Goal: Task Accomplishment & Management: Complete application form

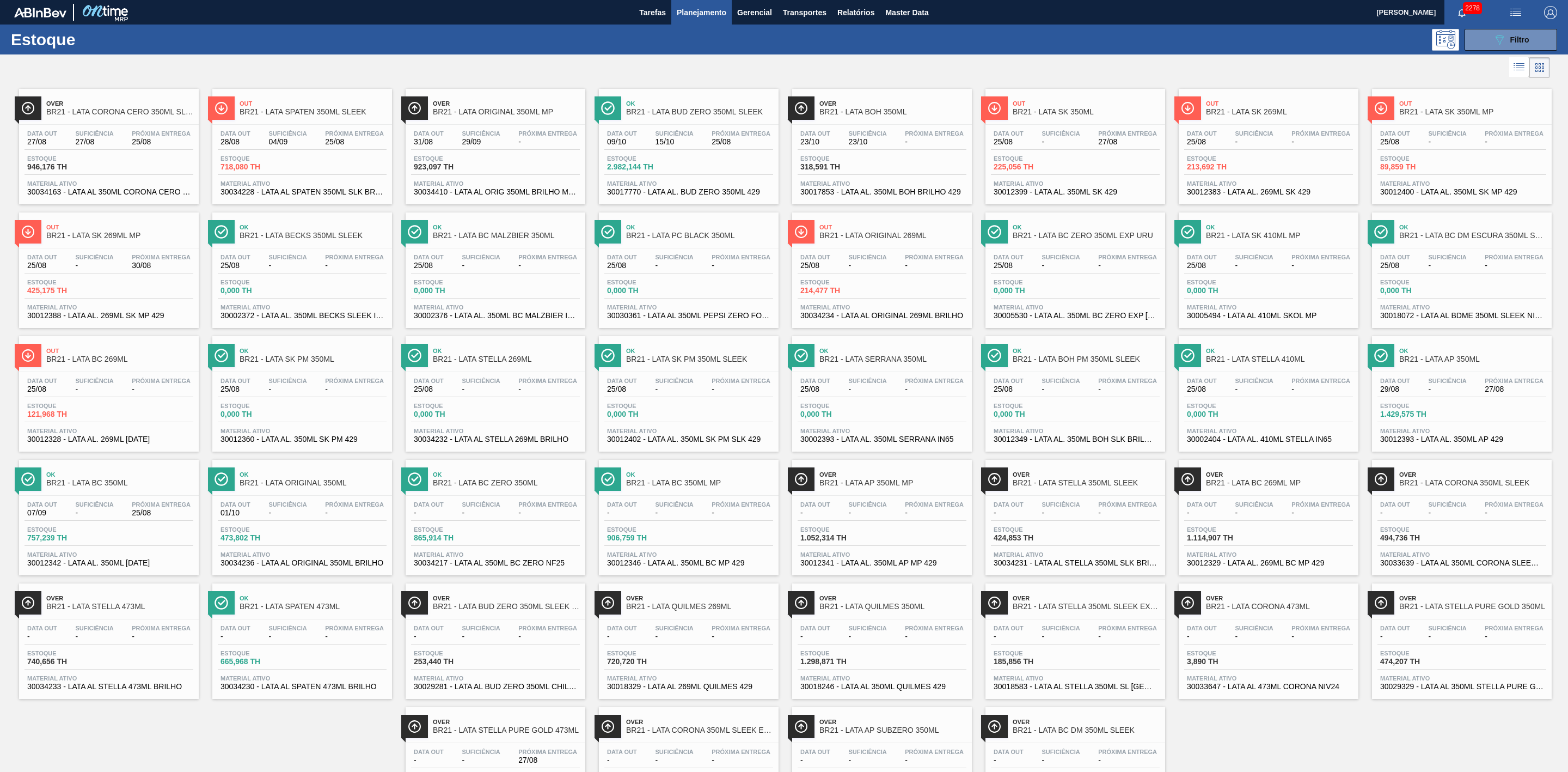
click at [148, 108] on div "Over BR21 - LATA CORONA CERO 350ML SLEEK" at bounding box center [120, 108] width 147 height 25
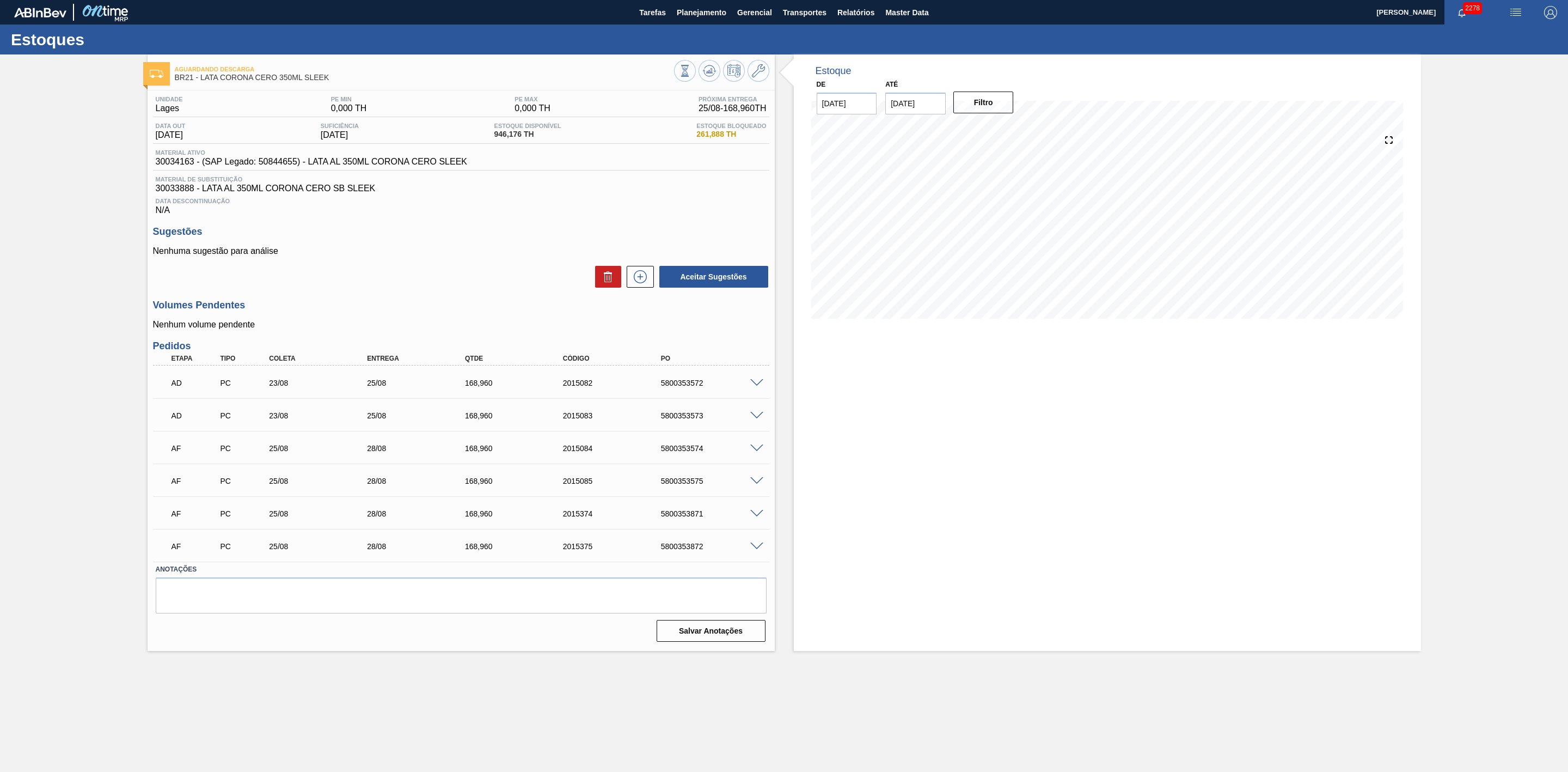
click at [758, 453] on span at bounding box center [757, 448] width 13 height 8
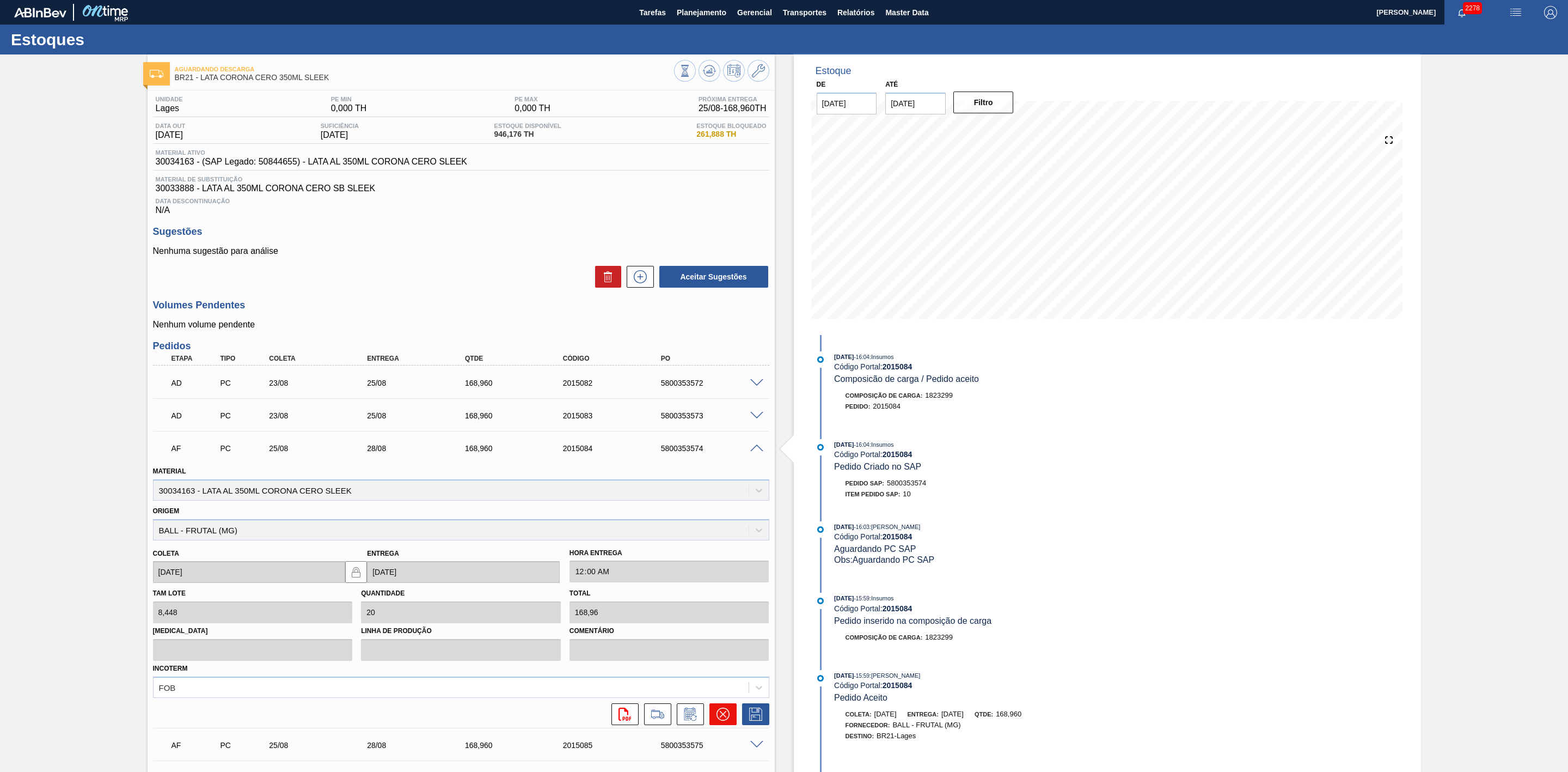
click at [732, 720] on button at bounding box center [723, 714] width 27 height 22
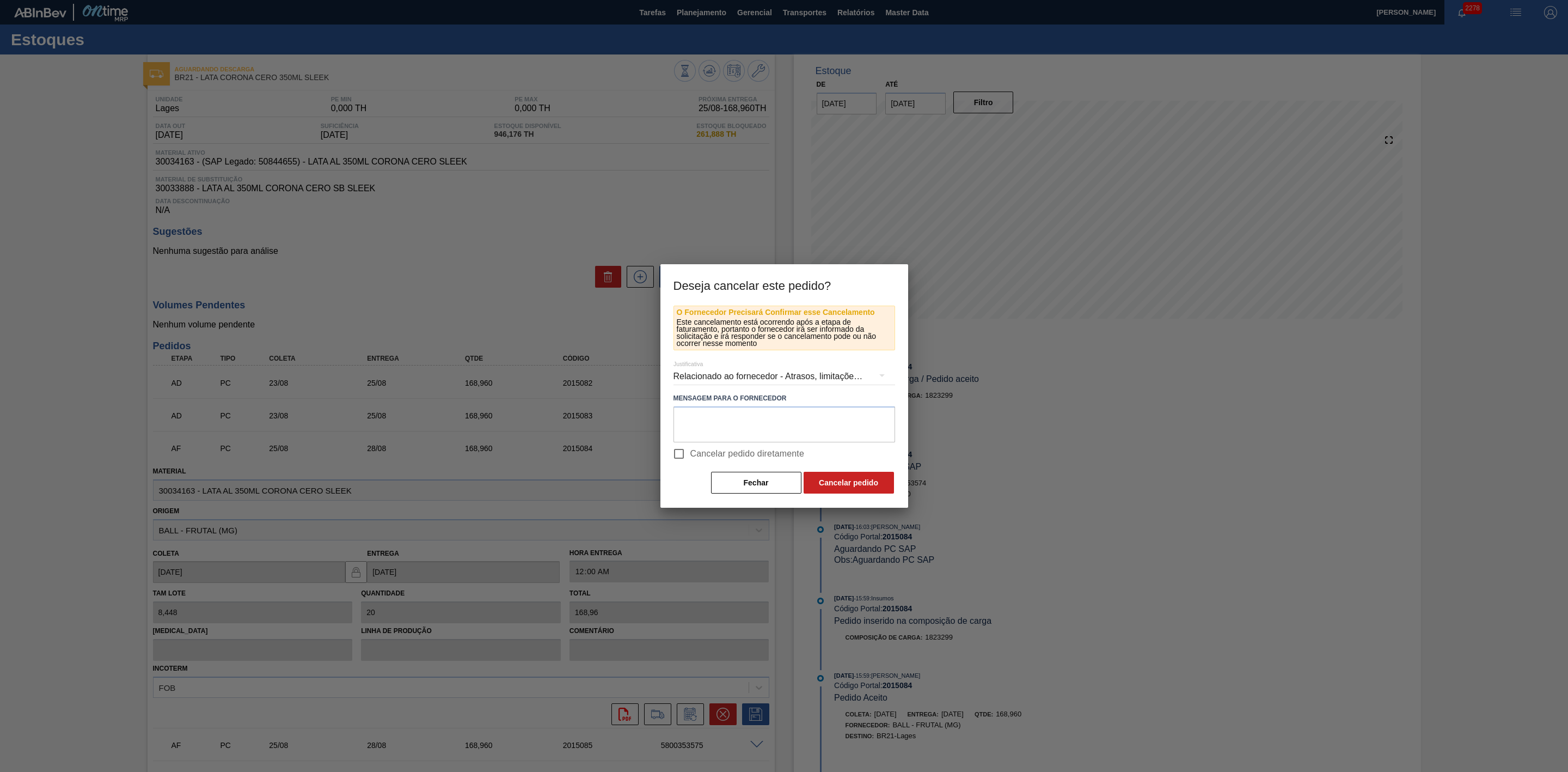
click at [691, 453] on span "Cancelar pedido diretamente" at bounding box center [747, 454] width 114 height 13
click at [690, 453] on input "Cancelar pedido diretamente" at bounding box center [679, 454] width 23 height 23
checkbox input "true"
click at [828, 482] on button "Cancelar pedido" at bounding box center [848, 483] width 90 height 22
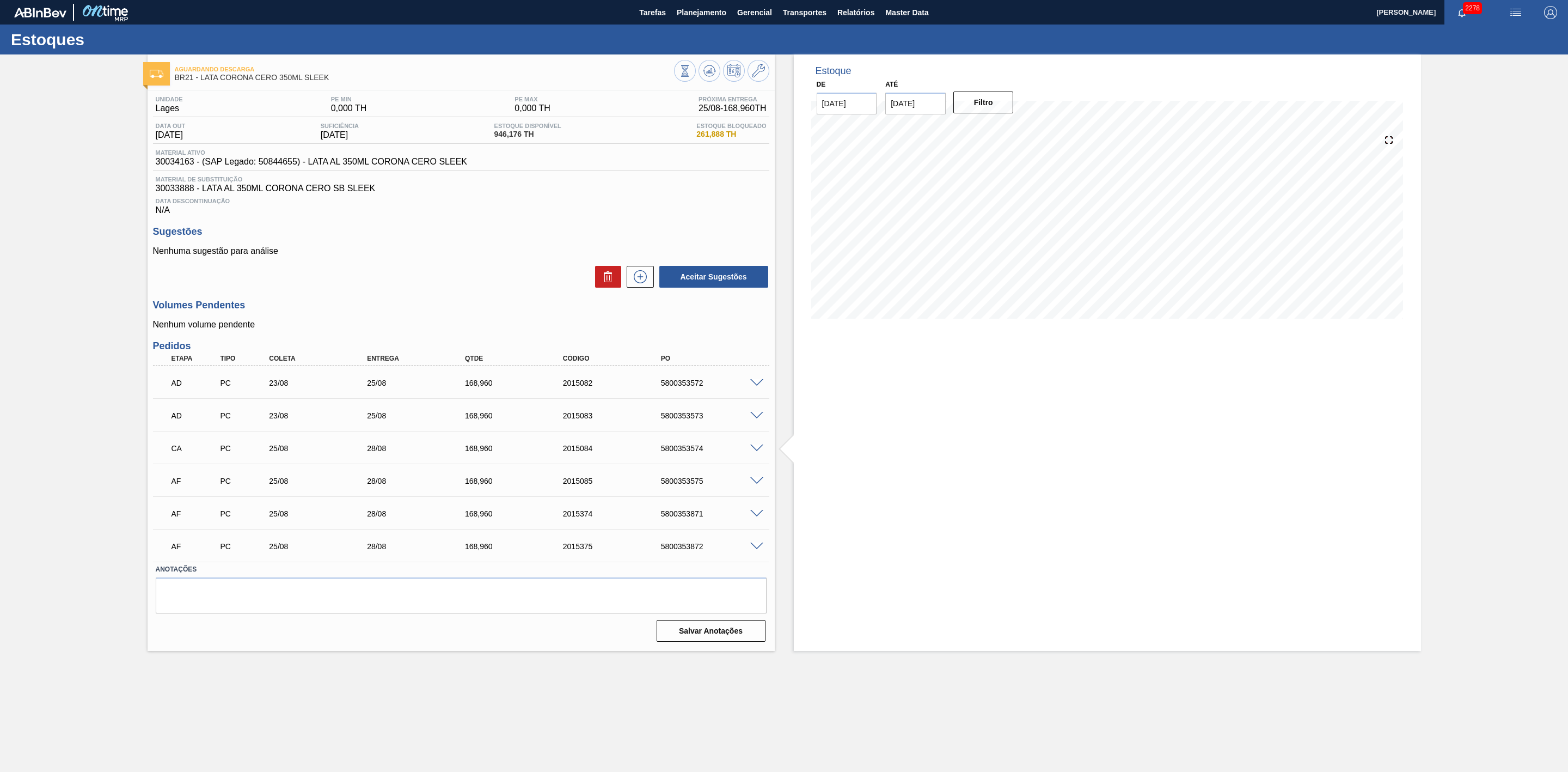
click at [761, 478] on div "AF PC 25/08 28/08 168,960 2015085 5800353575" at bounding box center [461, 480] width 617 height 27
click at [757, 485] on span at bounding box center [757, 481] width 13 height 8
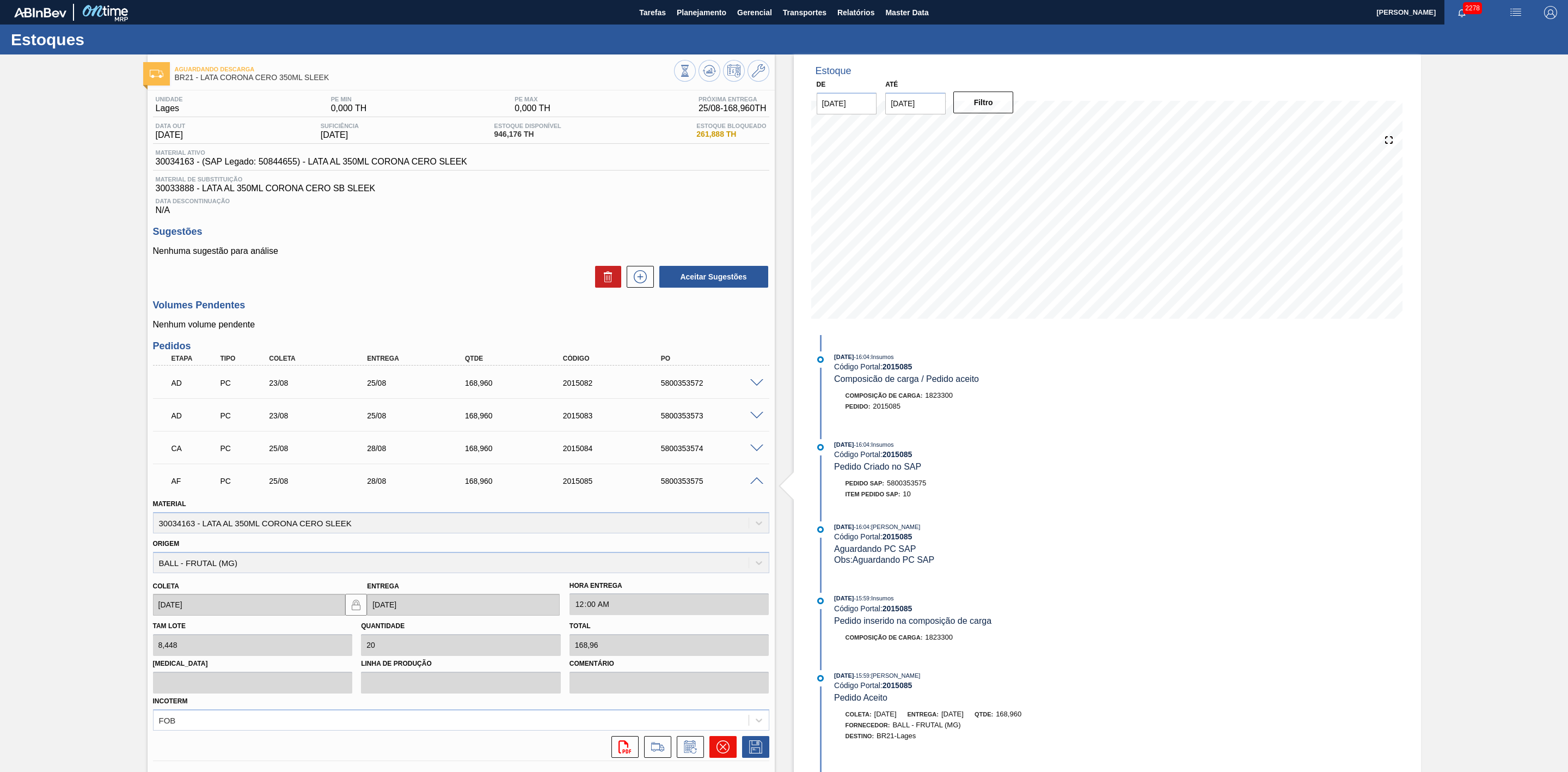
click at [721, 750] on icon at bounding box center [723, 747] width 7 height 7
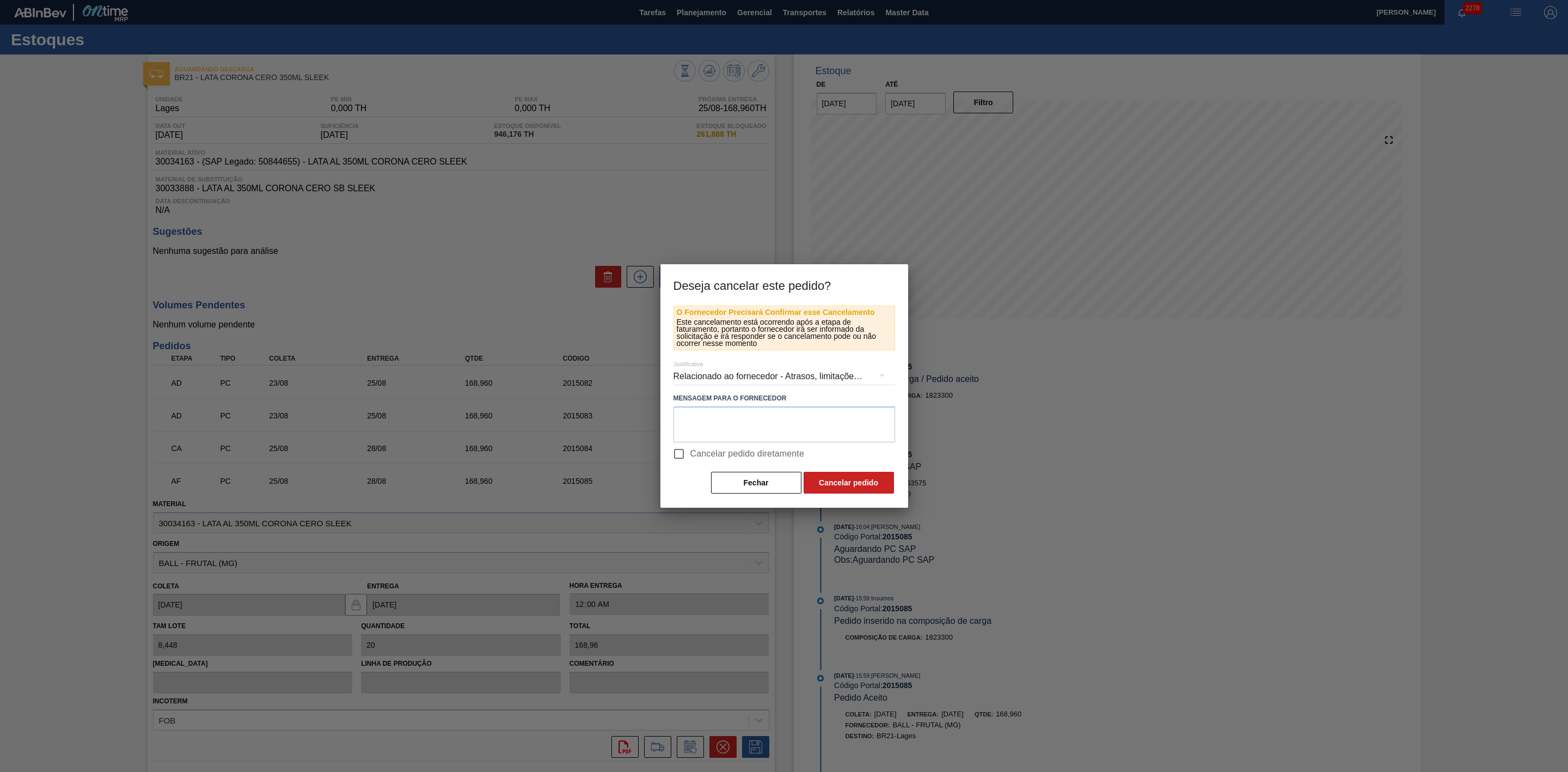
drag, startPoint x: 685, startPoint y: 448, endPoint x: 695, endPoint y: 453, distance: 11.2
click at [685, 448] on input "Cancelar pedido diretamente" at bounding box center [679, 454] width 23 height 23
checkbox input "true"
click at [830, 478] on button "Cancelar pedido" at bounding box center [848, 483] width 90 height 22
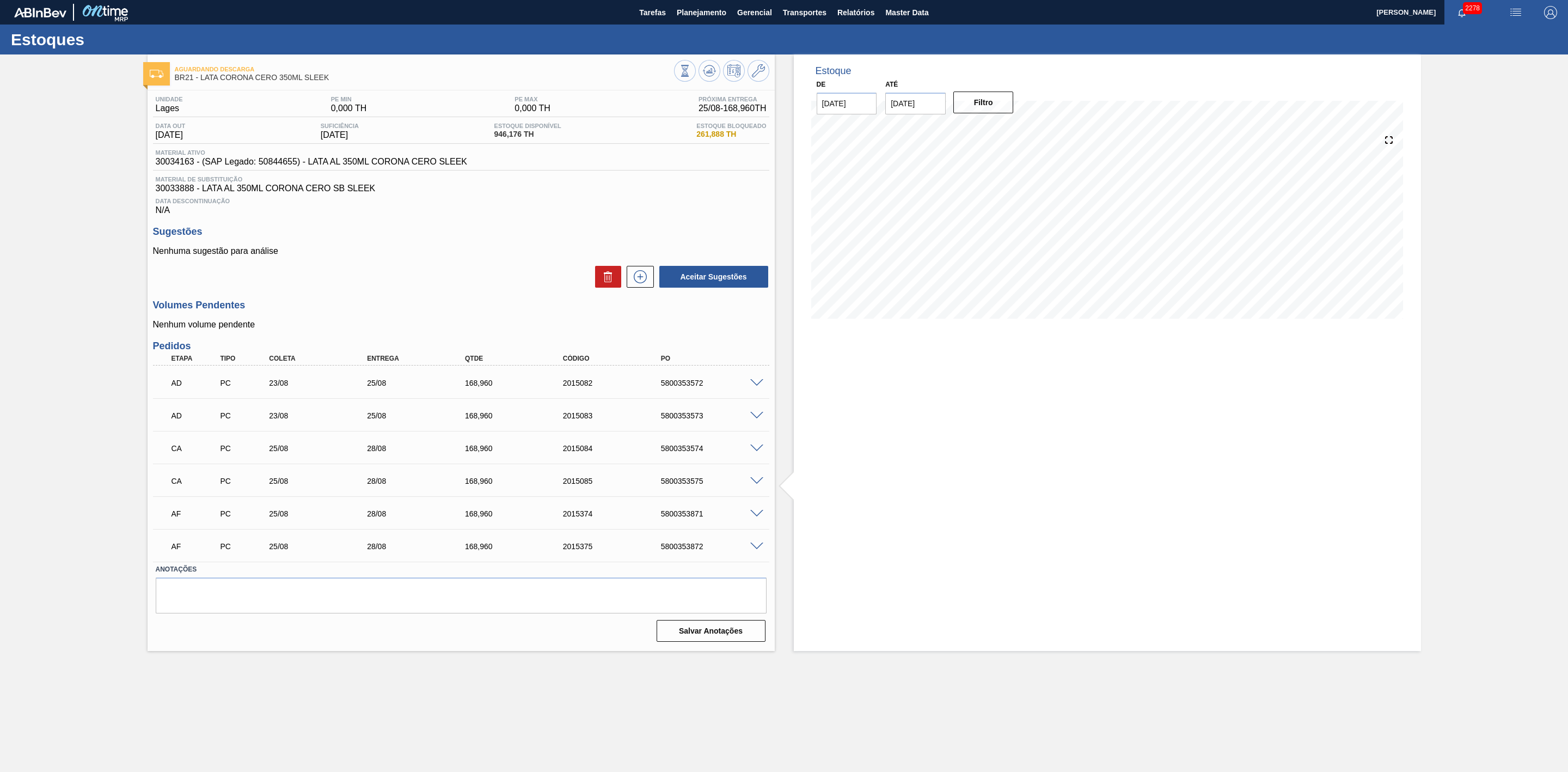
click at [753, 518] on span at bounding box center [757, 514] width 13 height 8
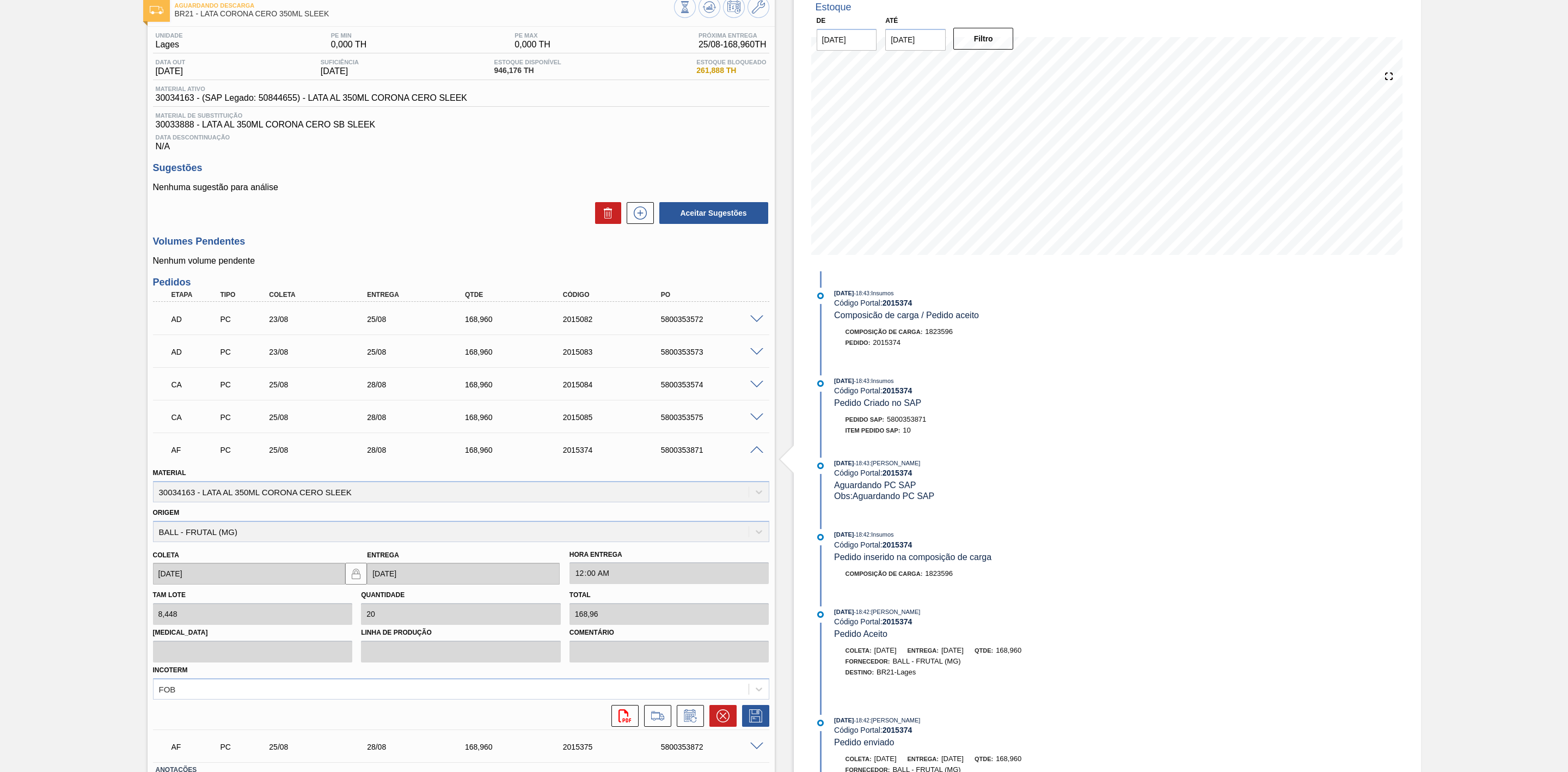
scroll to position [147, 0]
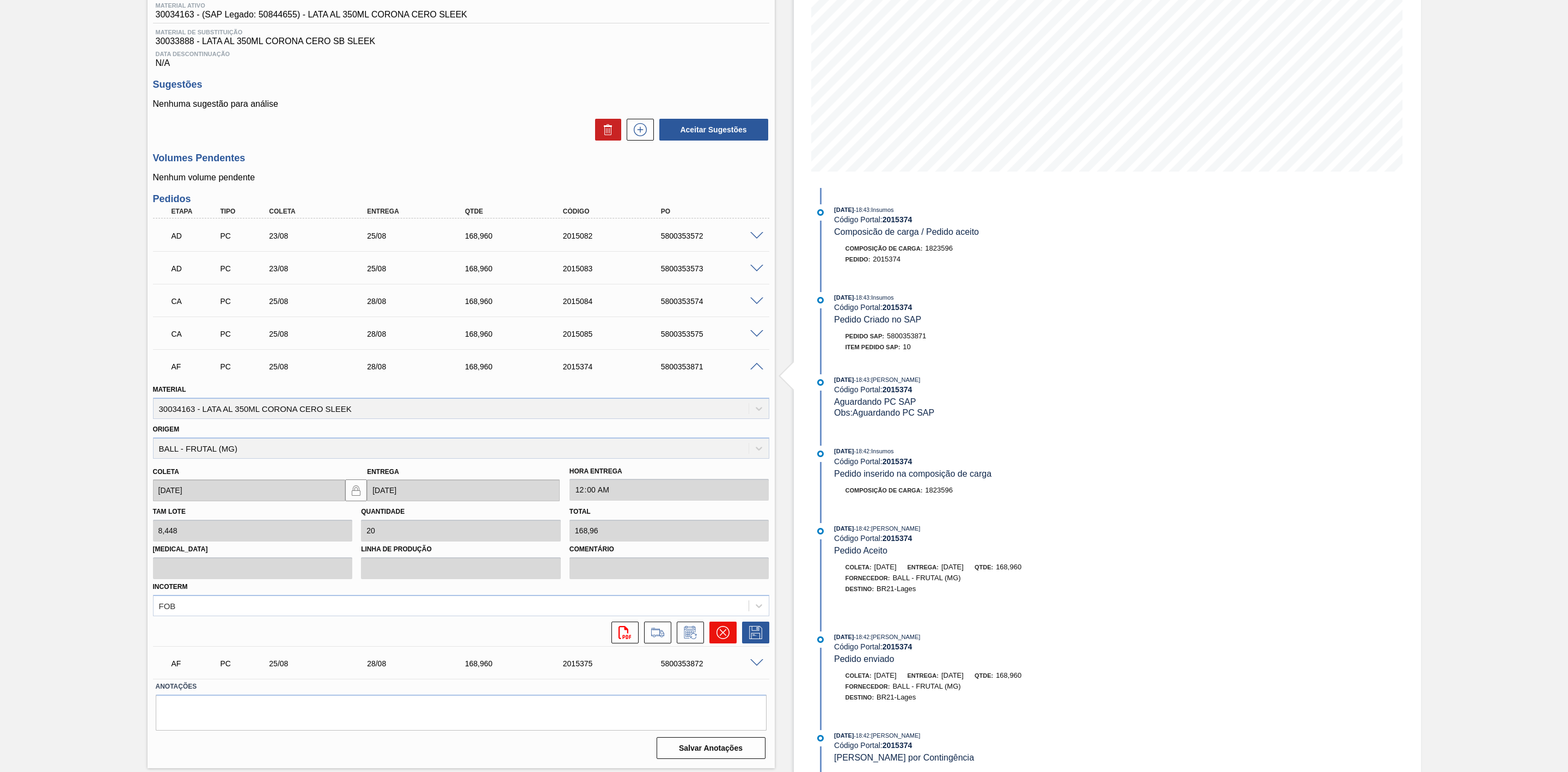
click at [719, 638] on icon at bounding box center [724, 632] width 13 height 13
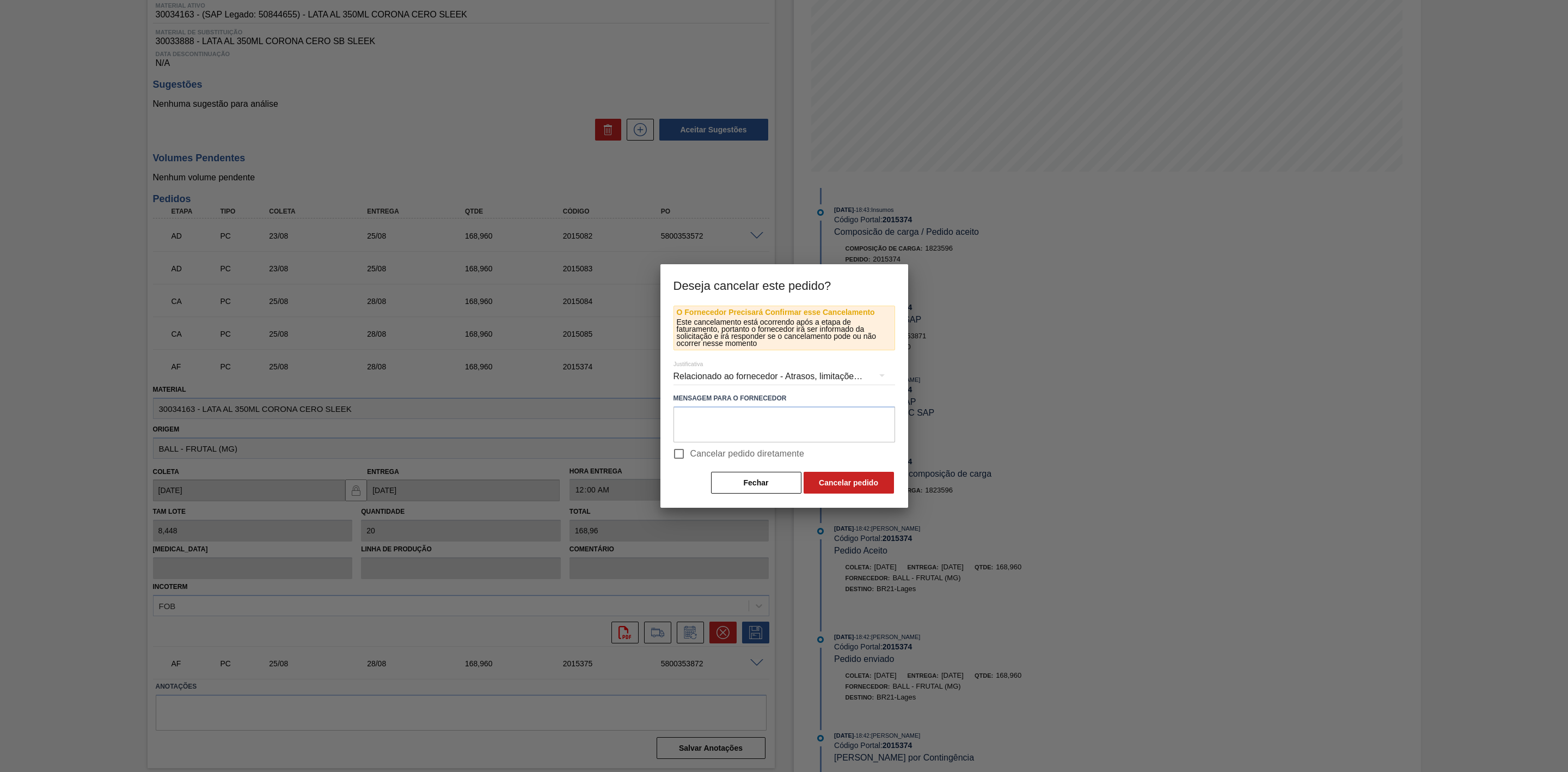
click at [683, 458] on input "Cancelar pedido diretamente" at bounding box center [679, 454] width 23 height 23
checkbox input "true"
click at [814, 484] on button "Cancelar pedido" at bounding box center [848, 483] width 90 height 22
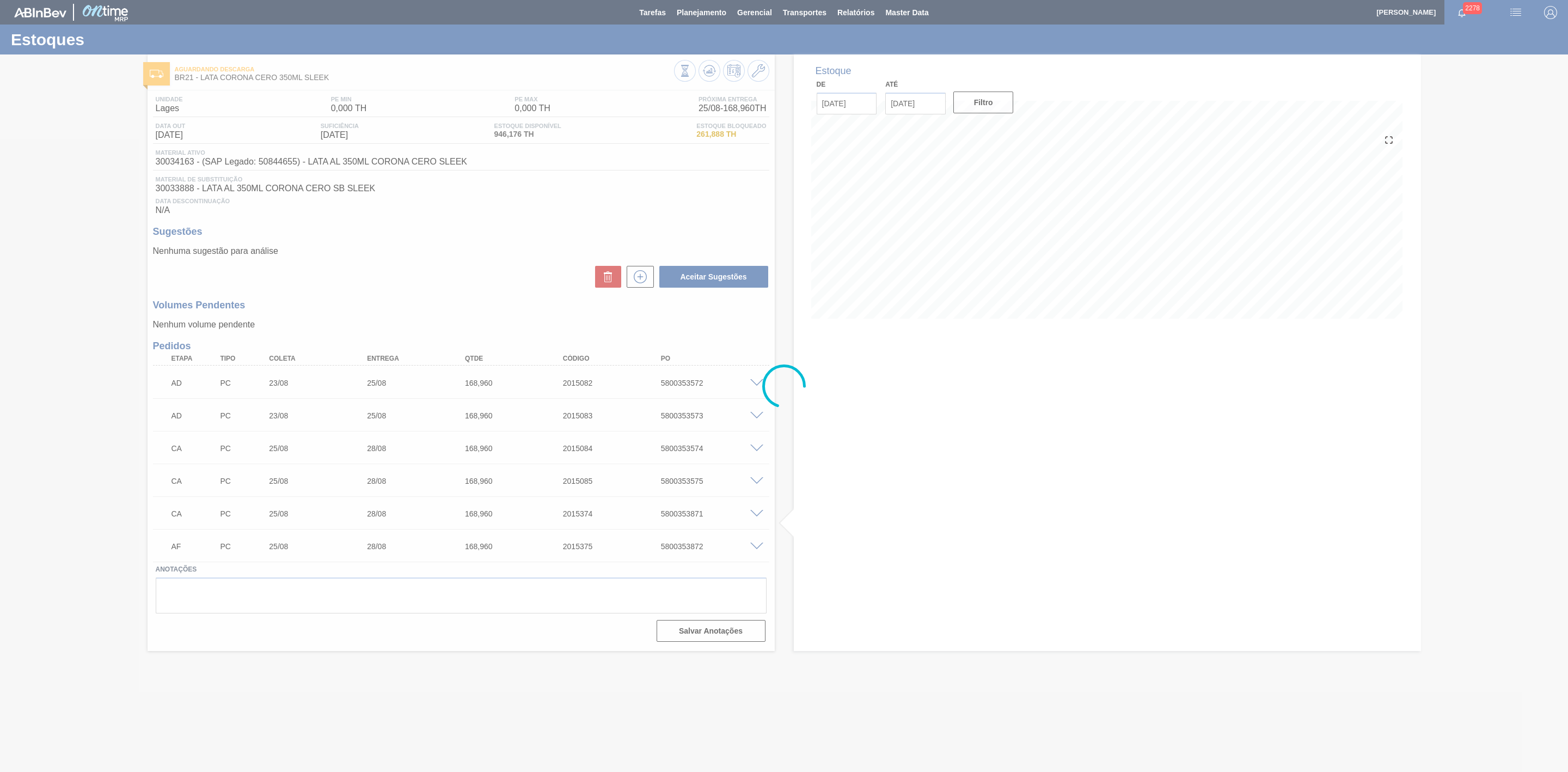
scroll to position [0, 0]
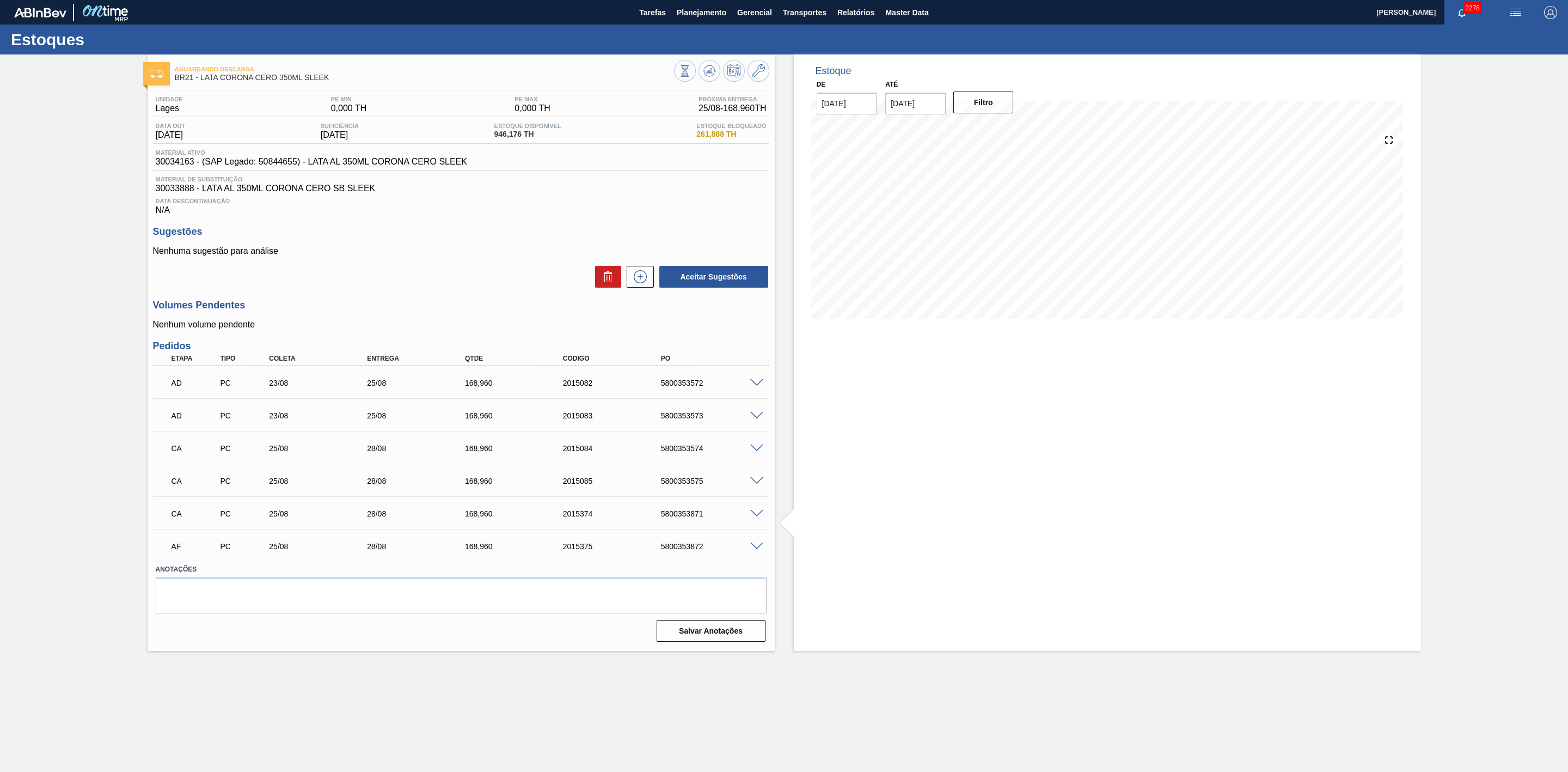
click at [755, 551] on span at bounding box center [757, 547] width 13 height 8
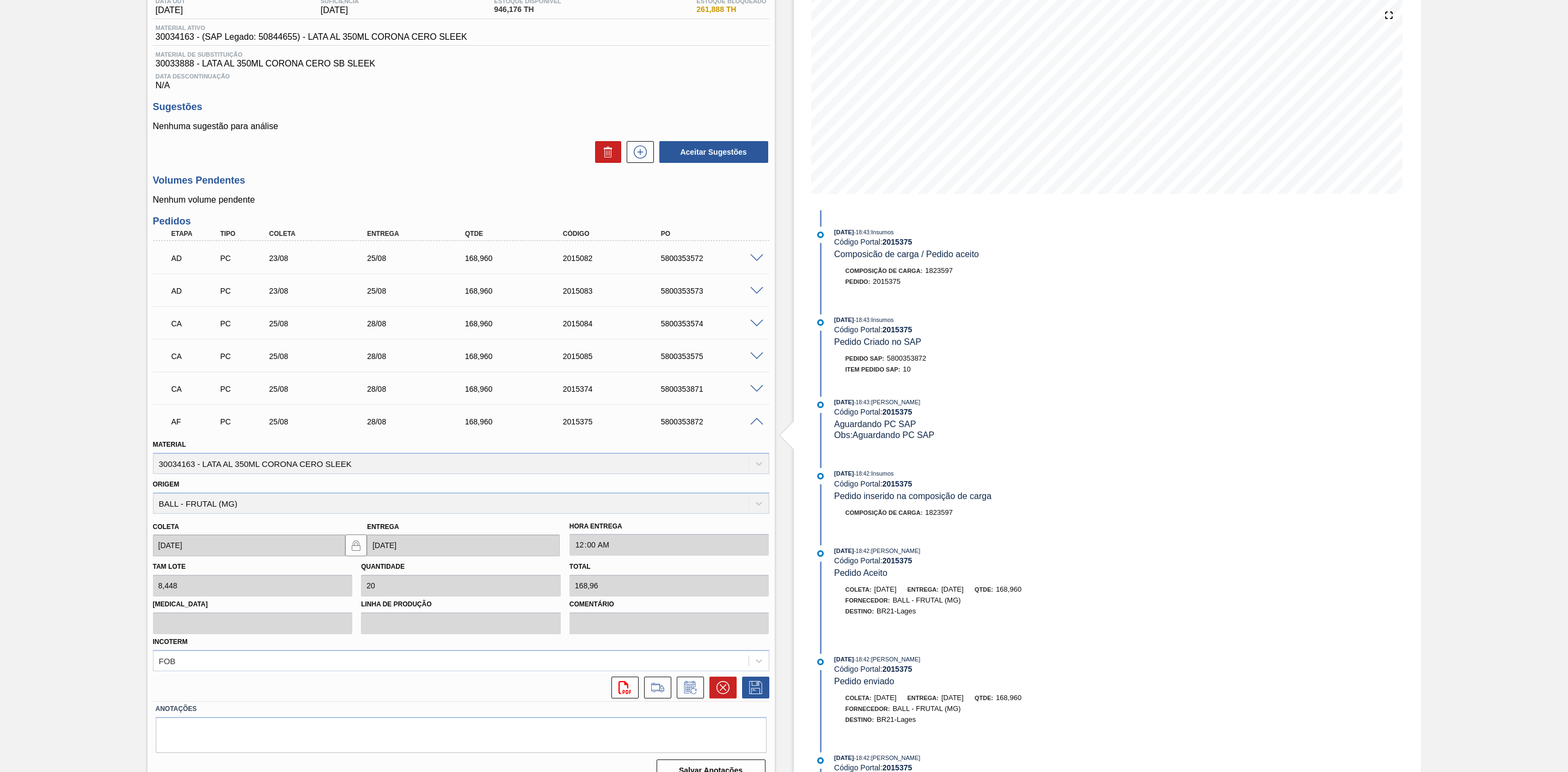
scroll to position [147, 0]
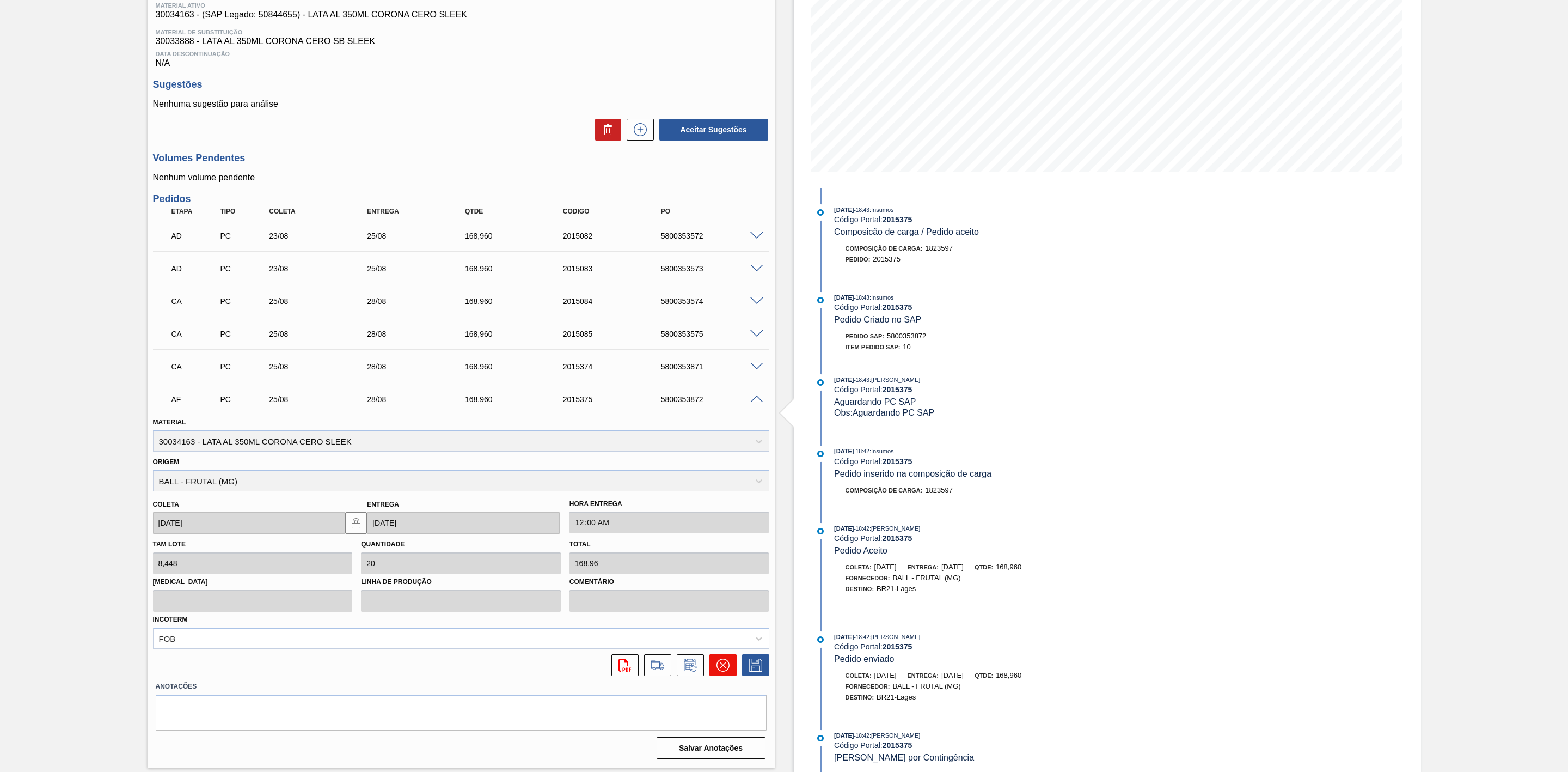
click at [719, 667] on icon at bounding box center [724, 665] width 13 height 13
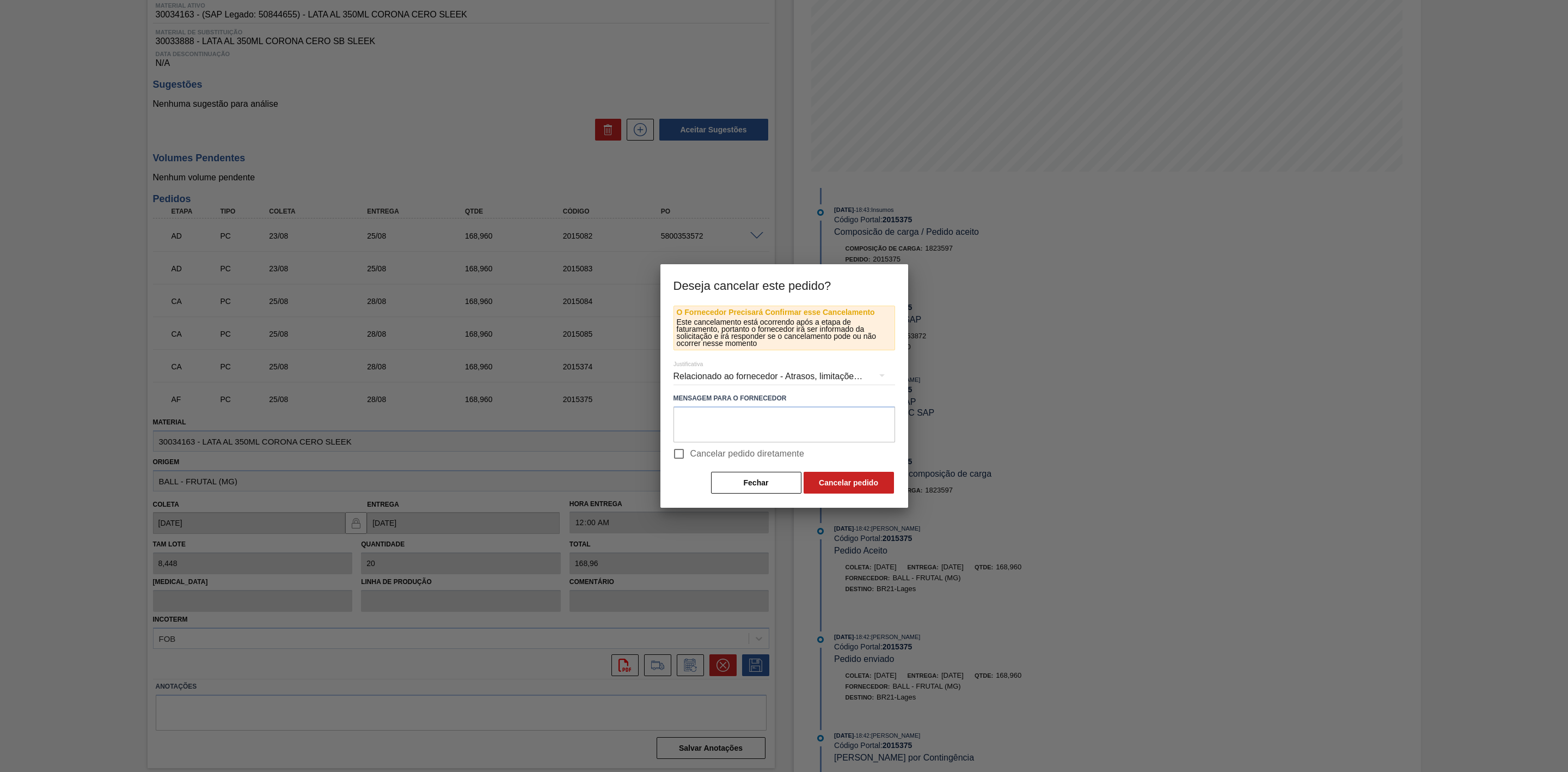
click at [681, 451] on input "Cancelar pedido diretamente" at bounding box center [679, 454] width 23 height 23
checkbox input "true"
click at [840, 486] on button "Cancelar pedido" at bounding box center [848, 483] width 90 height 22
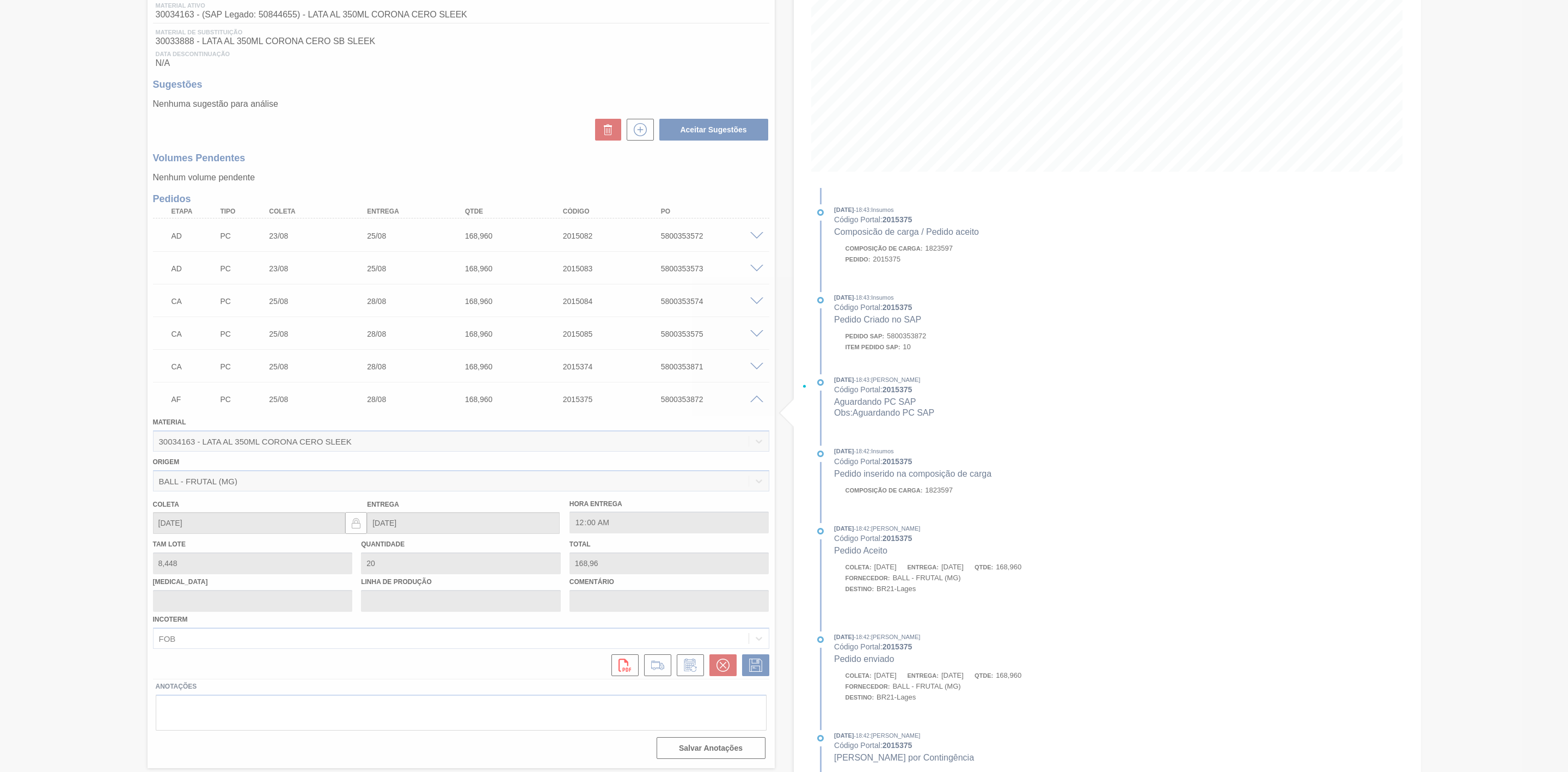
scroll to position [0, 0]
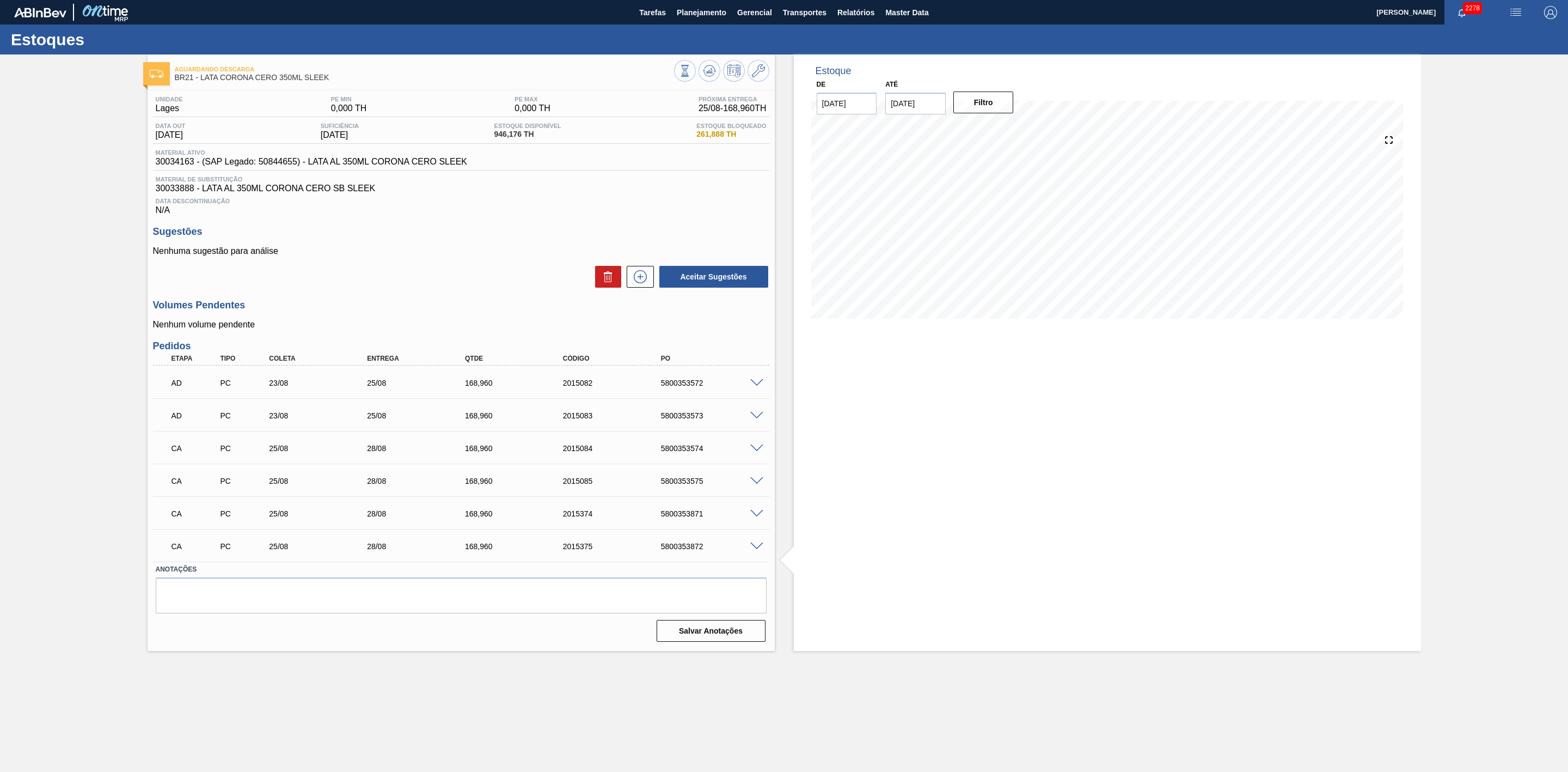
click at [1524, 7] on span "button" at bounding box center [1515, 13] width 26 height 13
click at [1469, 41] on li "Pedido Contingência" at bounding box center [1510, 38] width 100 height 19
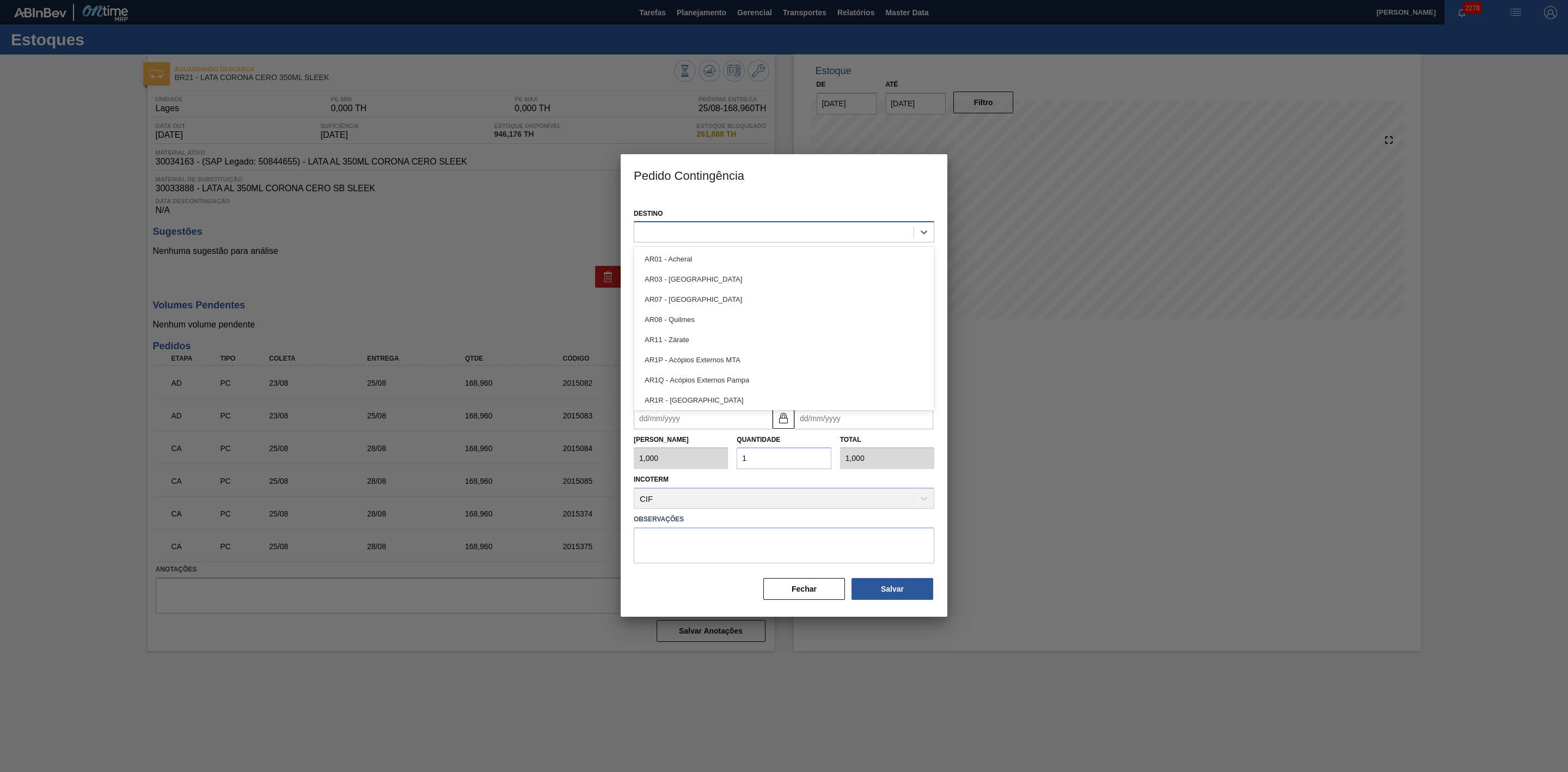
click at [799, 229] on div at bounding box center [774, 233] width 279 height 16
type input "21"
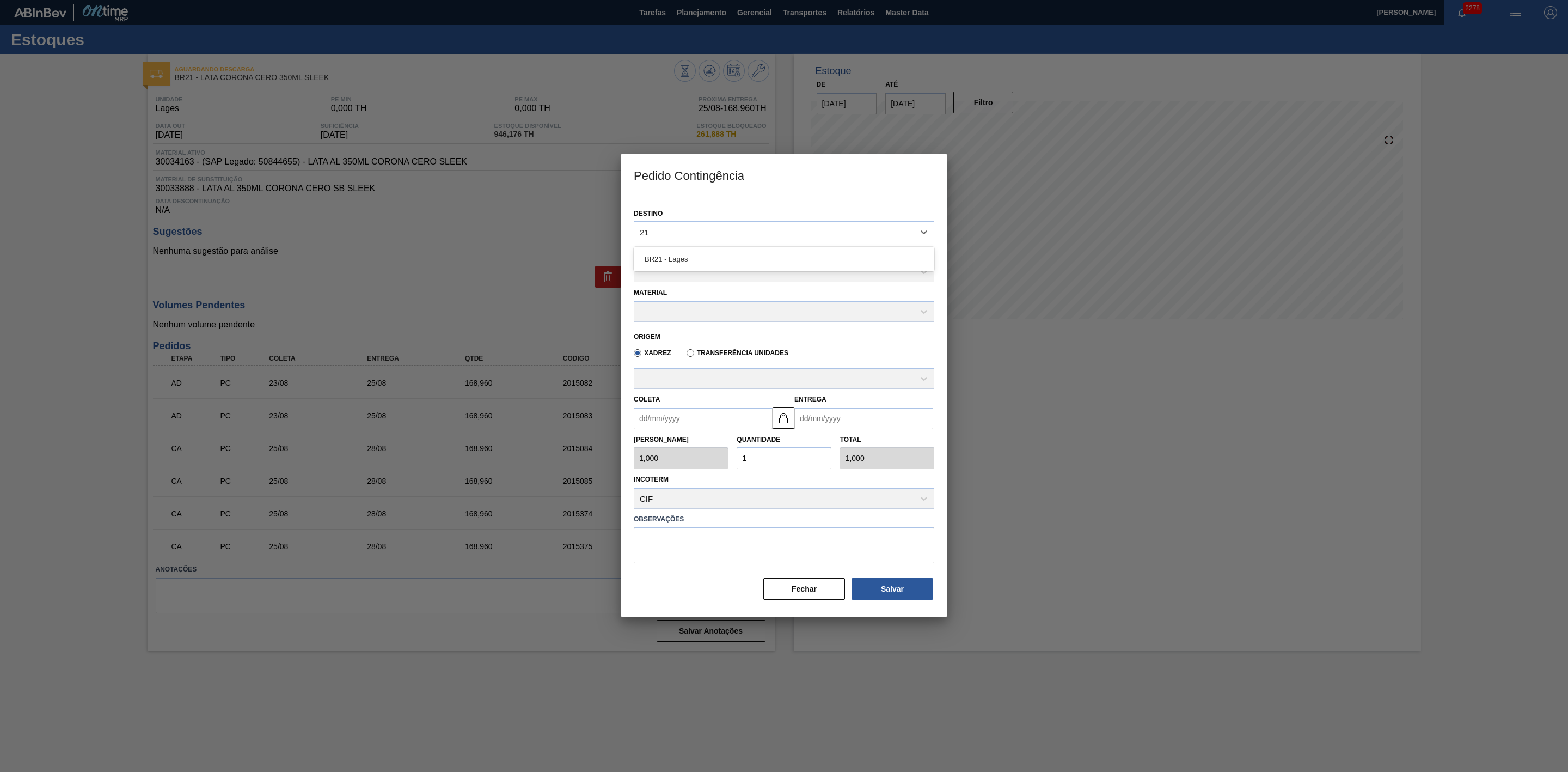
click at [718, 258] on div "BR21 - Lages" at bounding box center [784, 259] width 301 height 20
click at [685, 270] on div at bounding box center [774, 273] width 279 height 16
type Rotulada "lata coro"
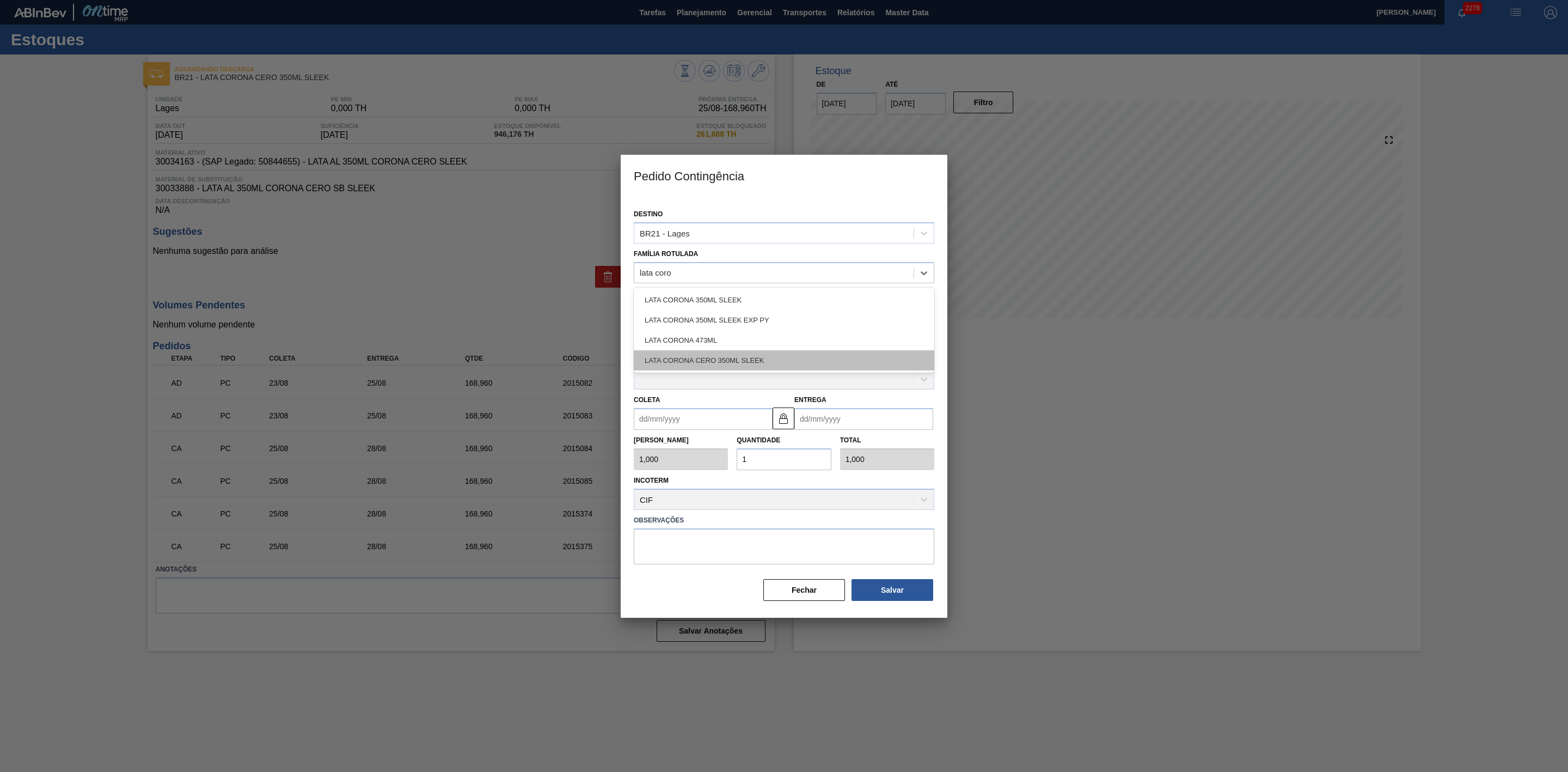
click at [753, 360] on div "LATA CORONA CERO 350ML SLEEK" at bounding box center [784, 360] width 301 height 20
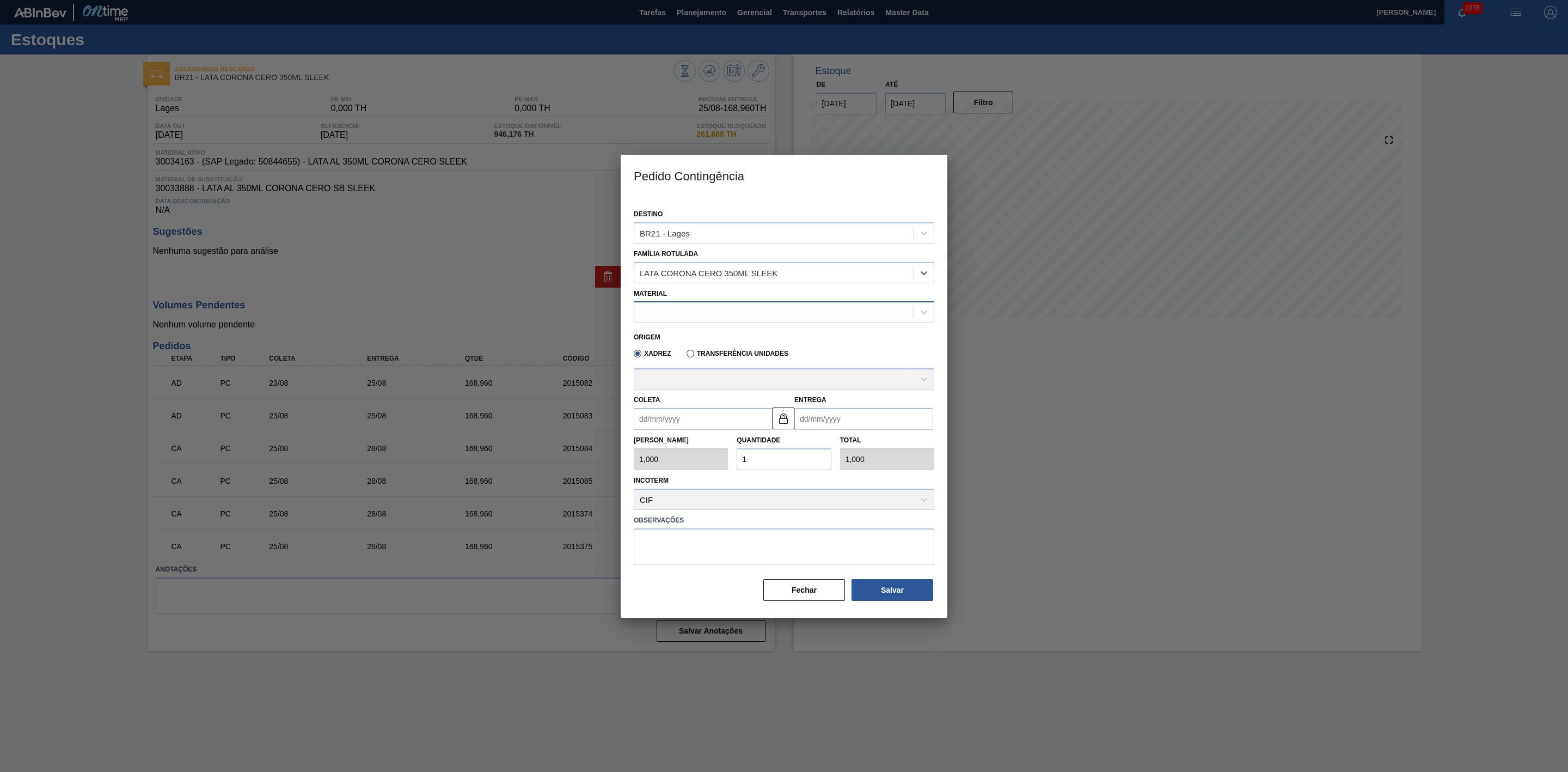
click at [669, 301] on div at bounding box center [784, 312] width 301 height 21
click at [711, 346] on div "30034163 - LATA AL 350ML CORONA CERO SLEEK" at bounding box center [784, 339] width 301 height 20
type input "8,448"
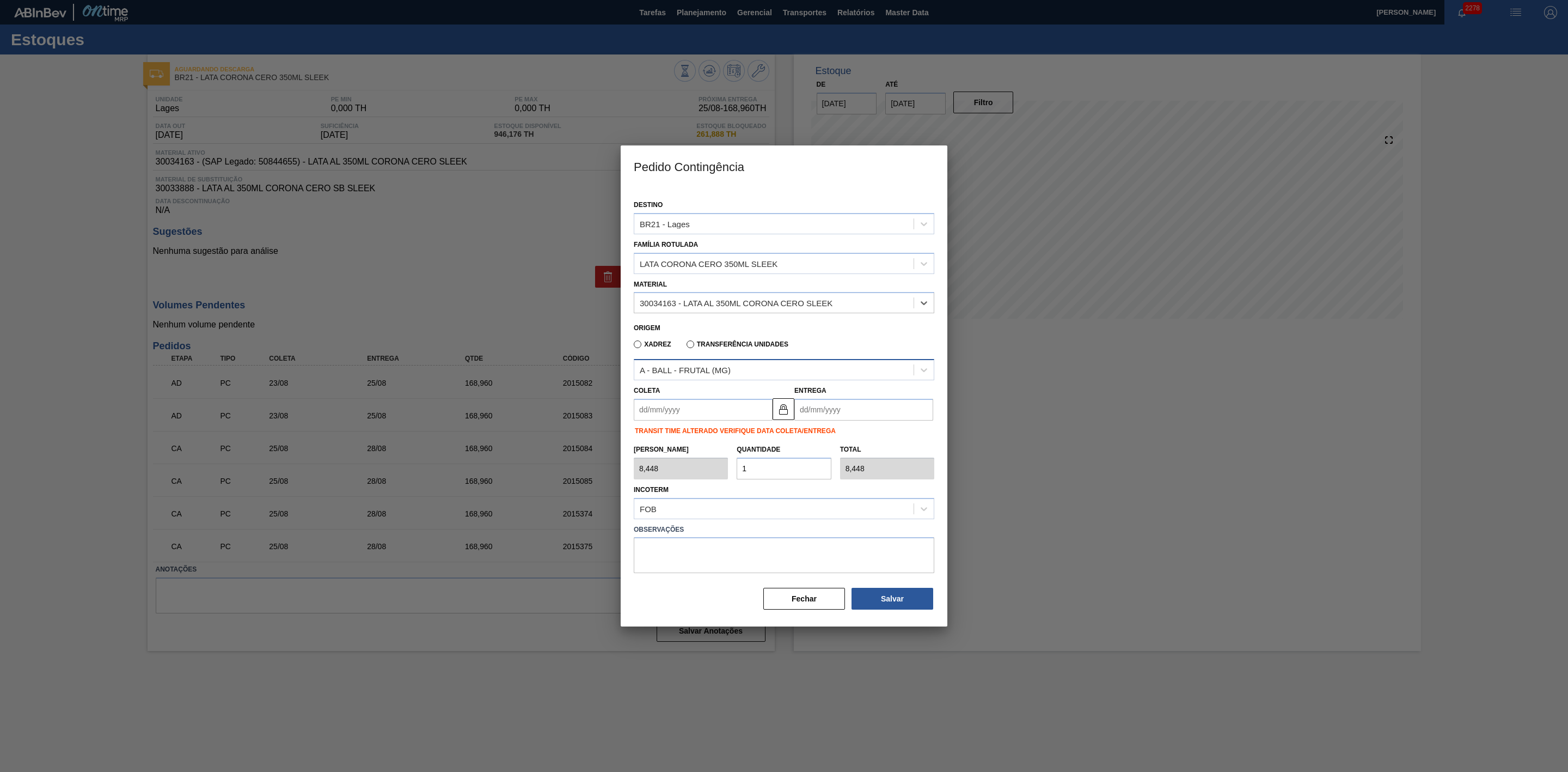
click at [703, 364] on div "A - BALL - FRUTAL (MG)" at bounding box center [774, 370] width 279 height 16
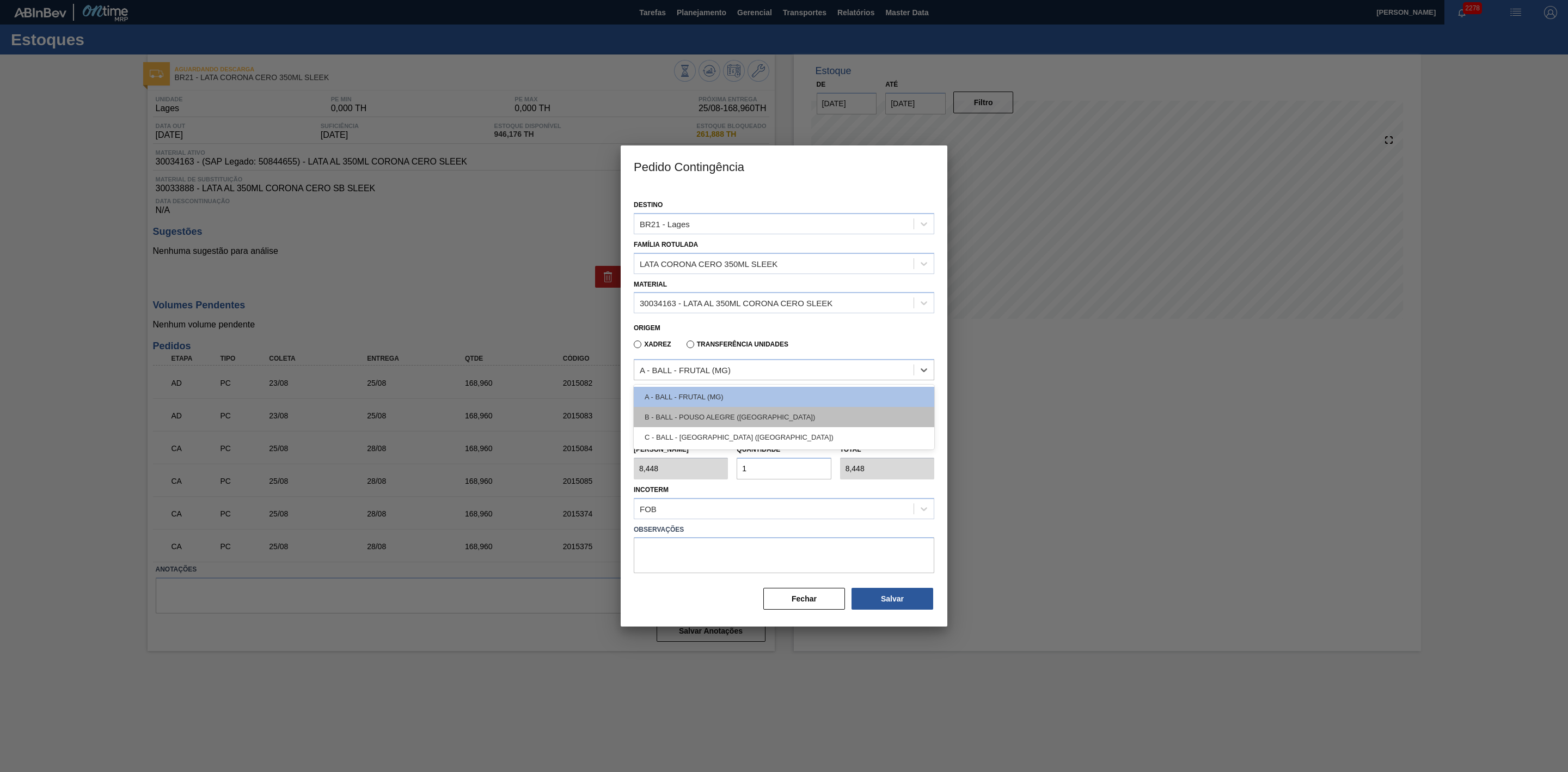
click at [720, 417] on div "B - BALL - POUSO ALEGRE (MG)" at bounding box center [784, 417] width 301 height 20
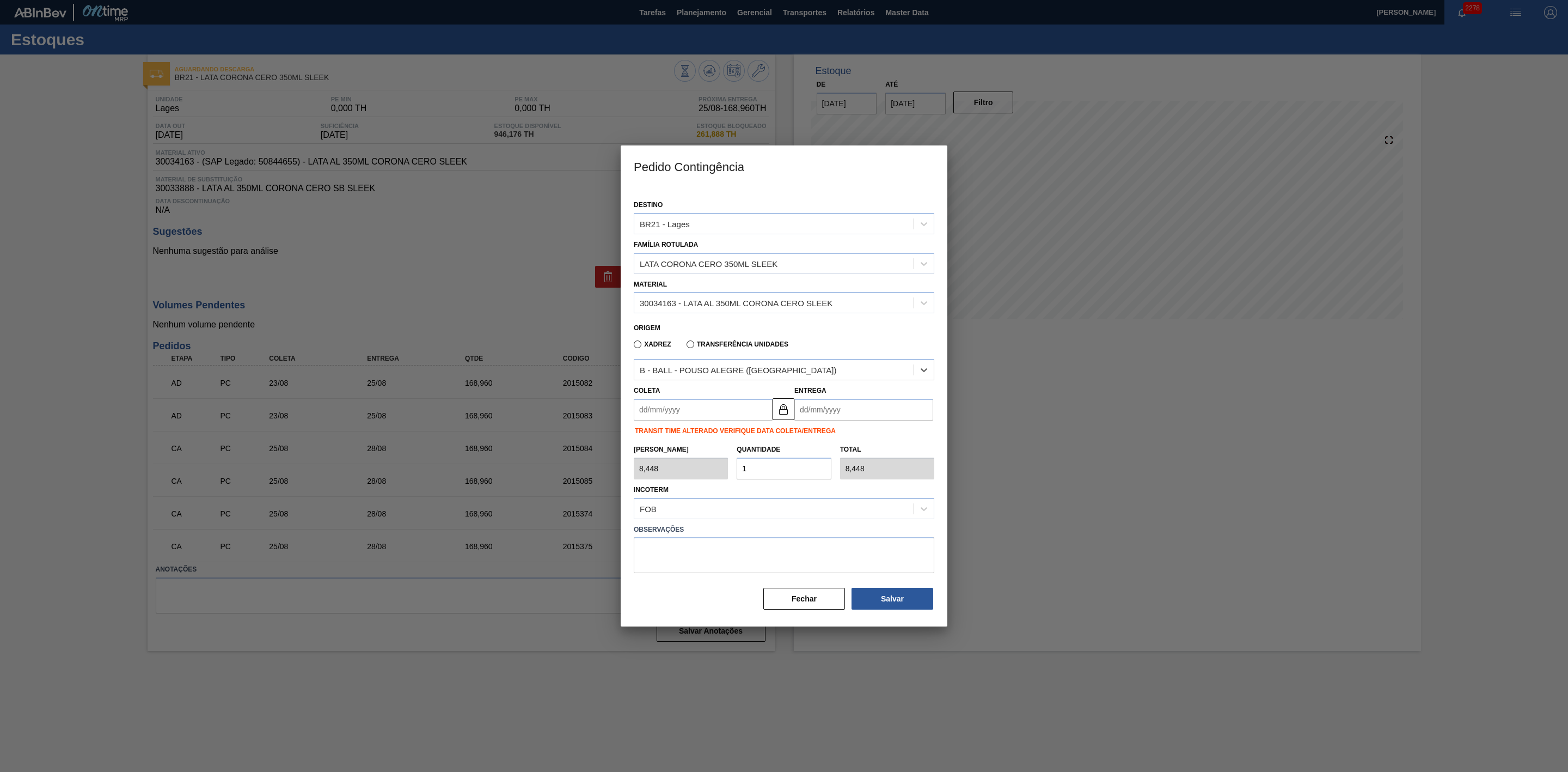
click at [691, 410] on input "Coleta" at bounding box center [703, 410] width 139 height 22
click at [669, 544] on div "25" at bounding box center [665, 542] width 15 height 15
type input "[DATE]"
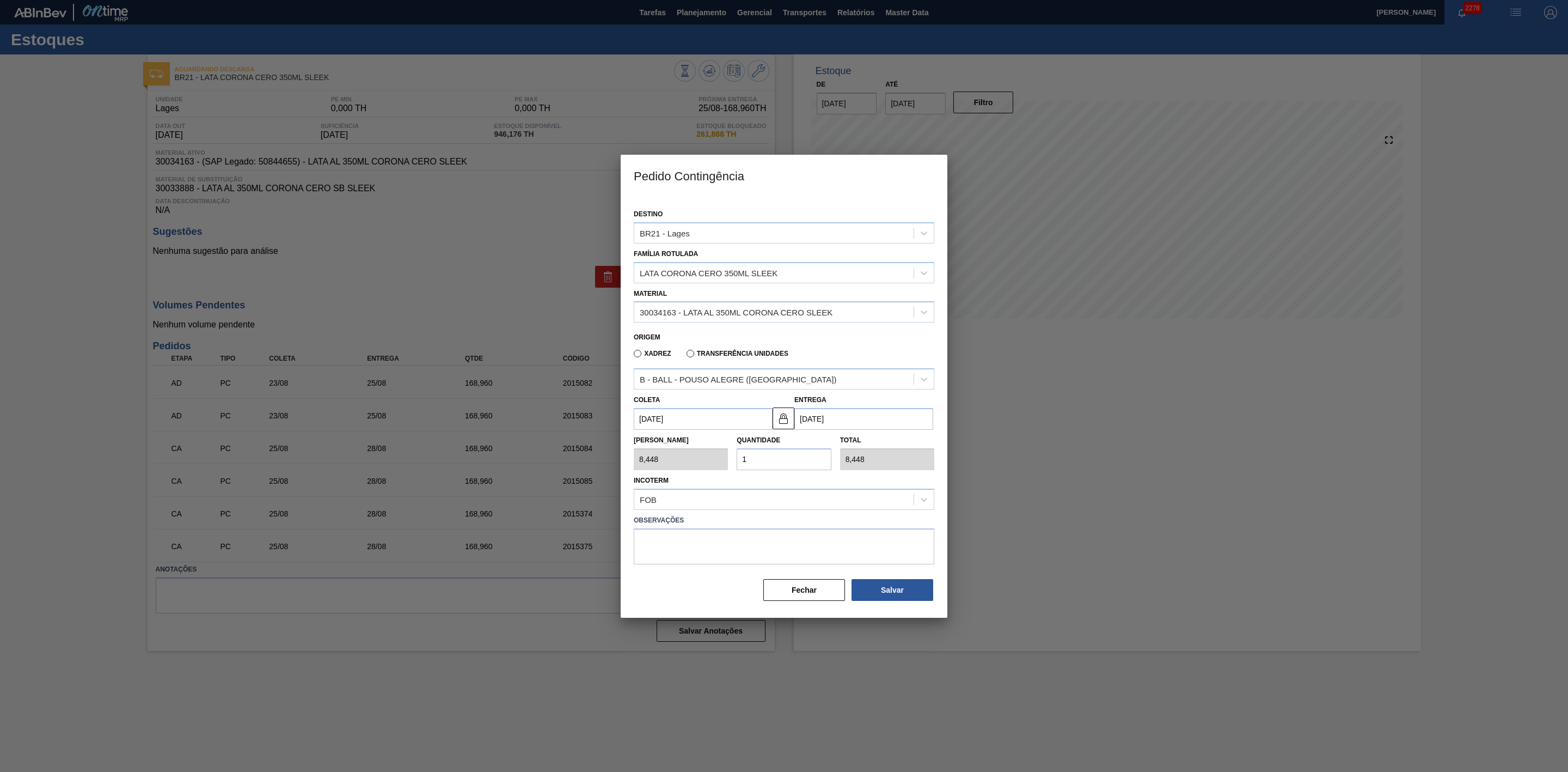
click at [720, 459] on div "Tam Lote 8,448 Quantidade 1 Total 8,448" at bounding box center [784, 450] width 309 height 40
type input "2"
type input "16,896"
type input "20"
type input "168,960"
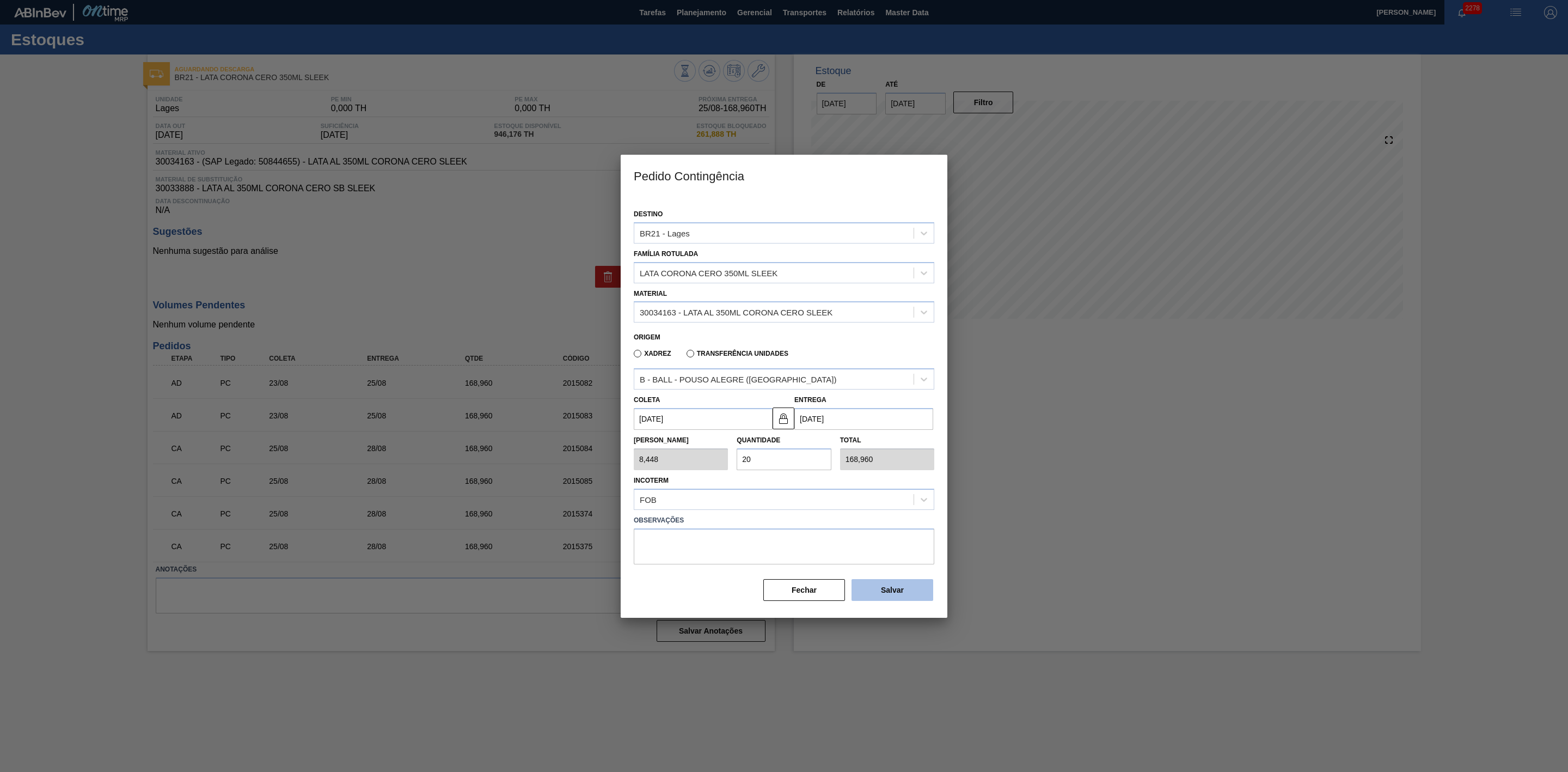
type input "20"
click at [879, 594] on button "Salvar" at bounding box center [893, 590] width 82 height 22
click at [879, 592] on button "Salvar" at bounding box center [893, 590] width 82 height 22
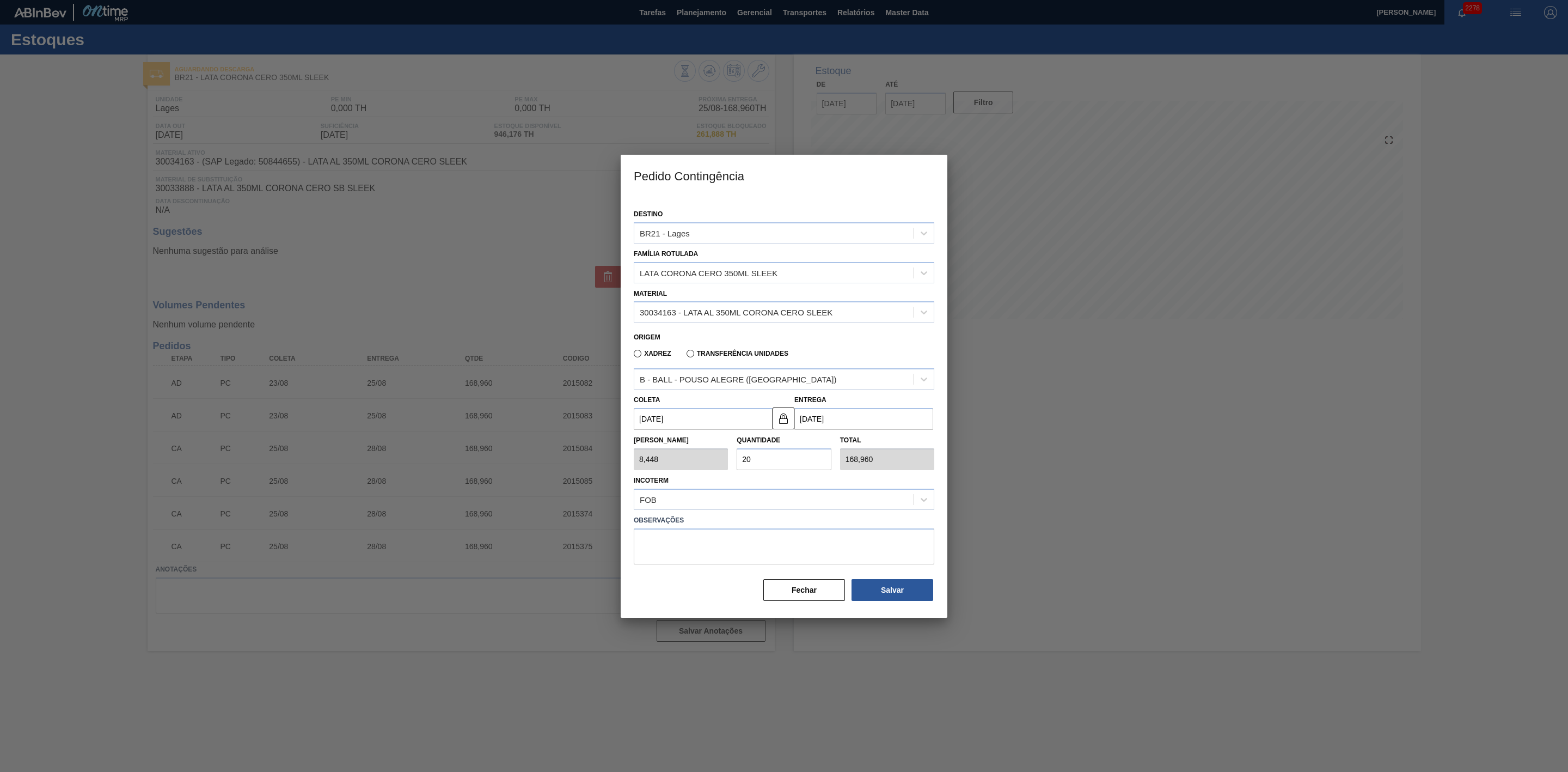
type input "1,000"
type input "1"
type input "1,000"
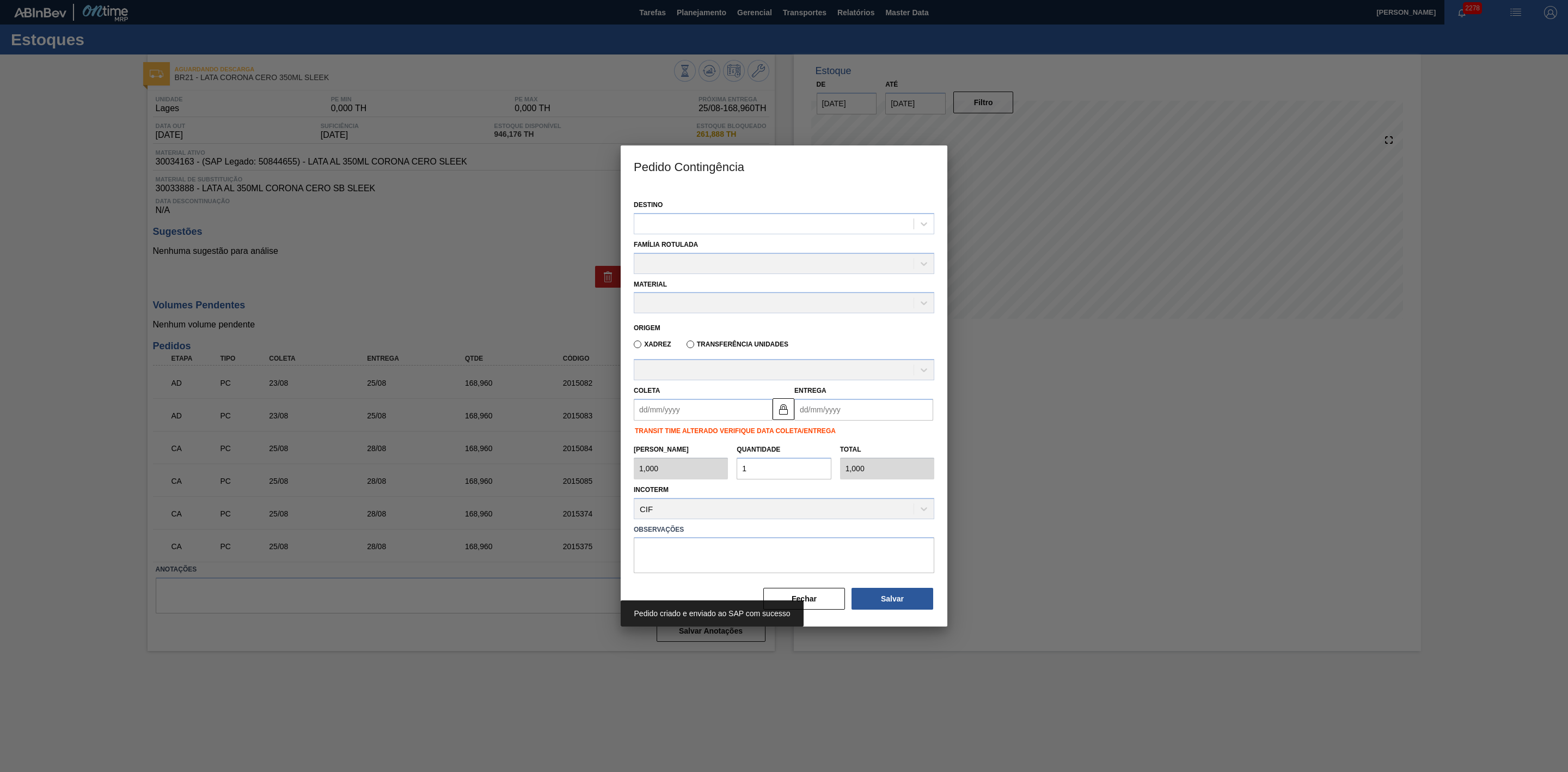
click at [1007, 496] on div at bounding box center [784, 386] width 1568 height 772
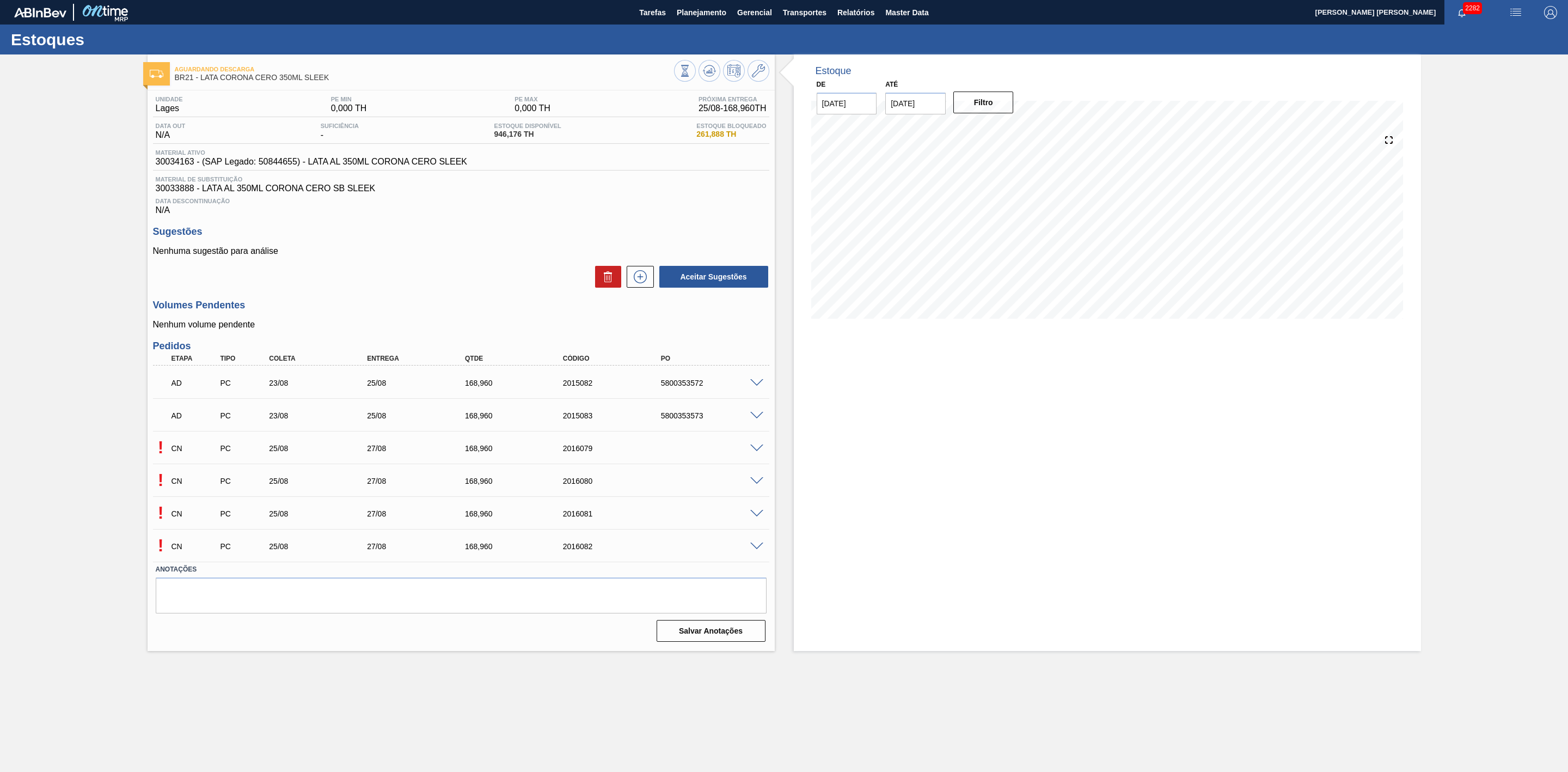
click at [753, 453] on span at bounding box center [757, 448] width 13 height 8
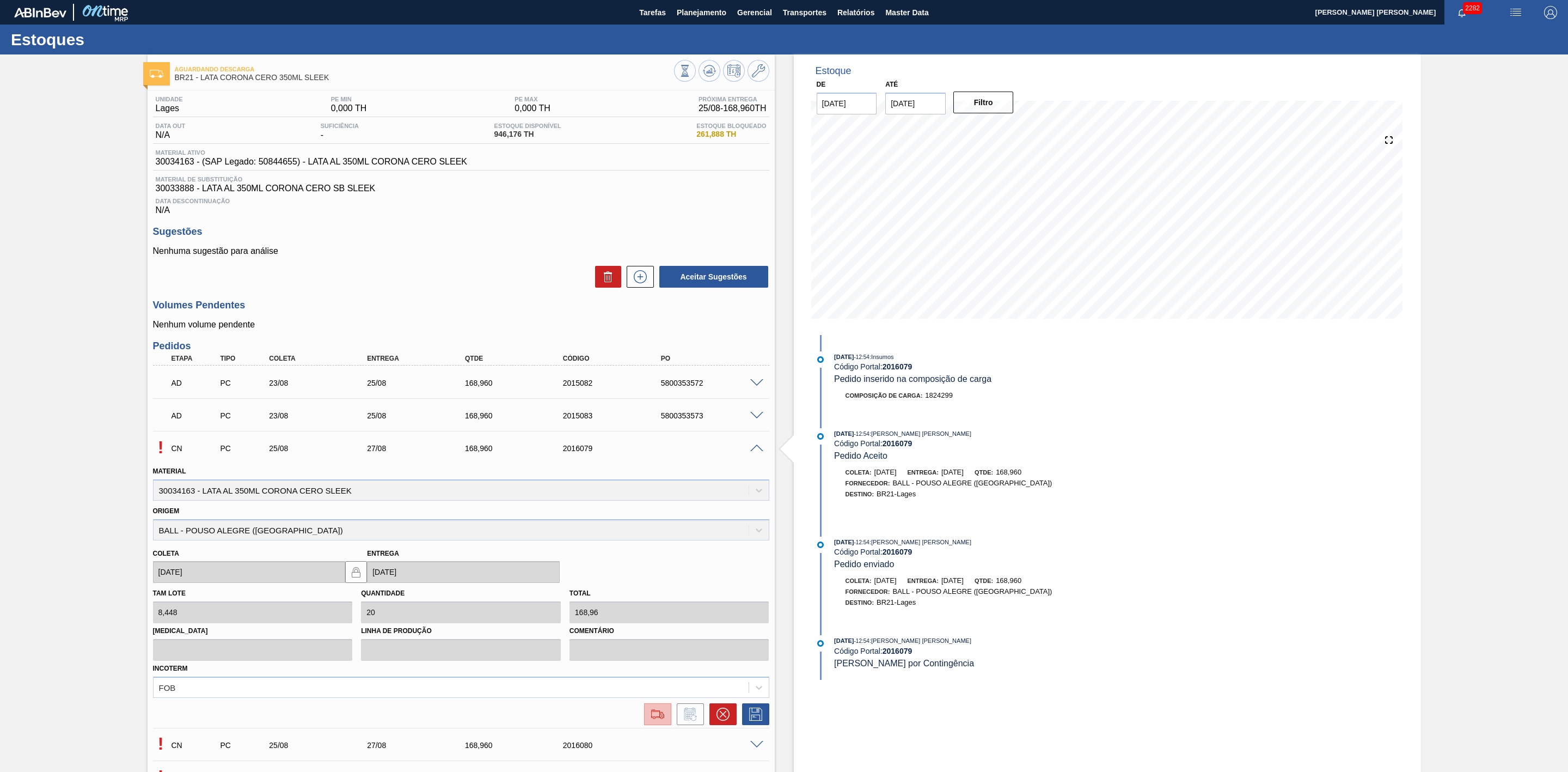
click at [652, 718] on img at bounding box center [657, 715] width 17 height 13
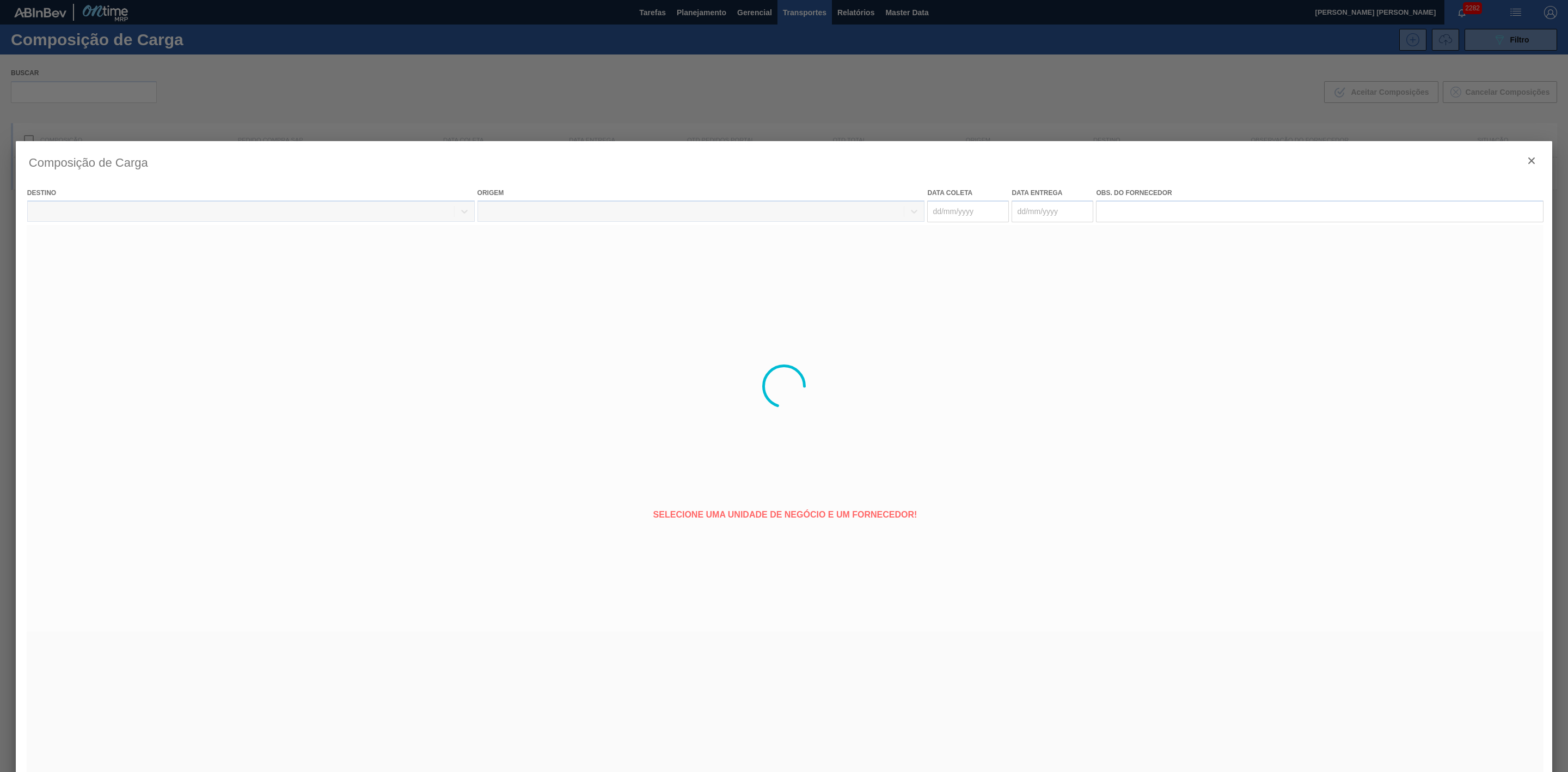
type coleta "[DATE]"
type entrega "[DATE]"
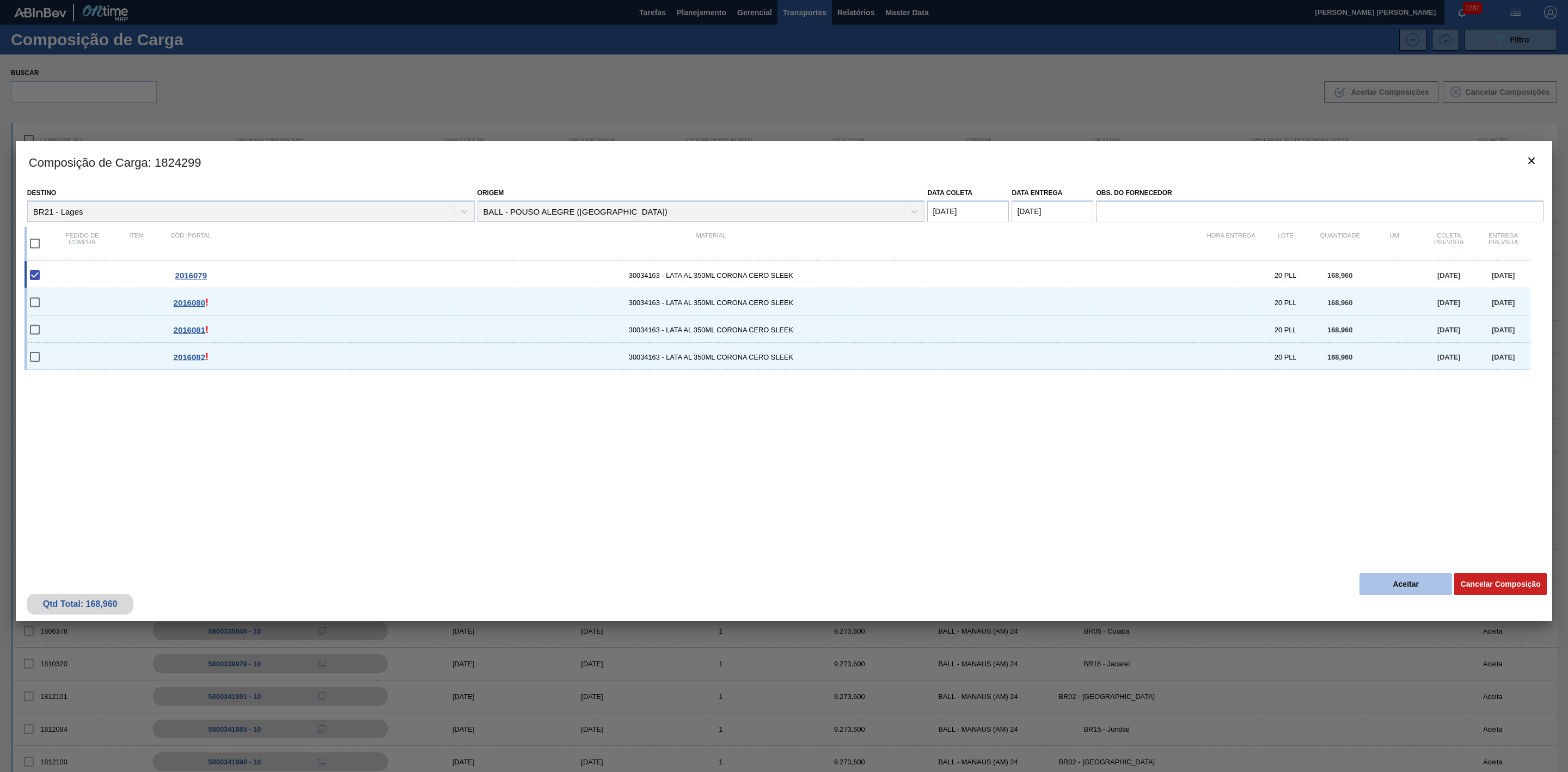
click at [1380, 588] on button "Aceitar" at bounding box center [1406, 584] width 93 height 22
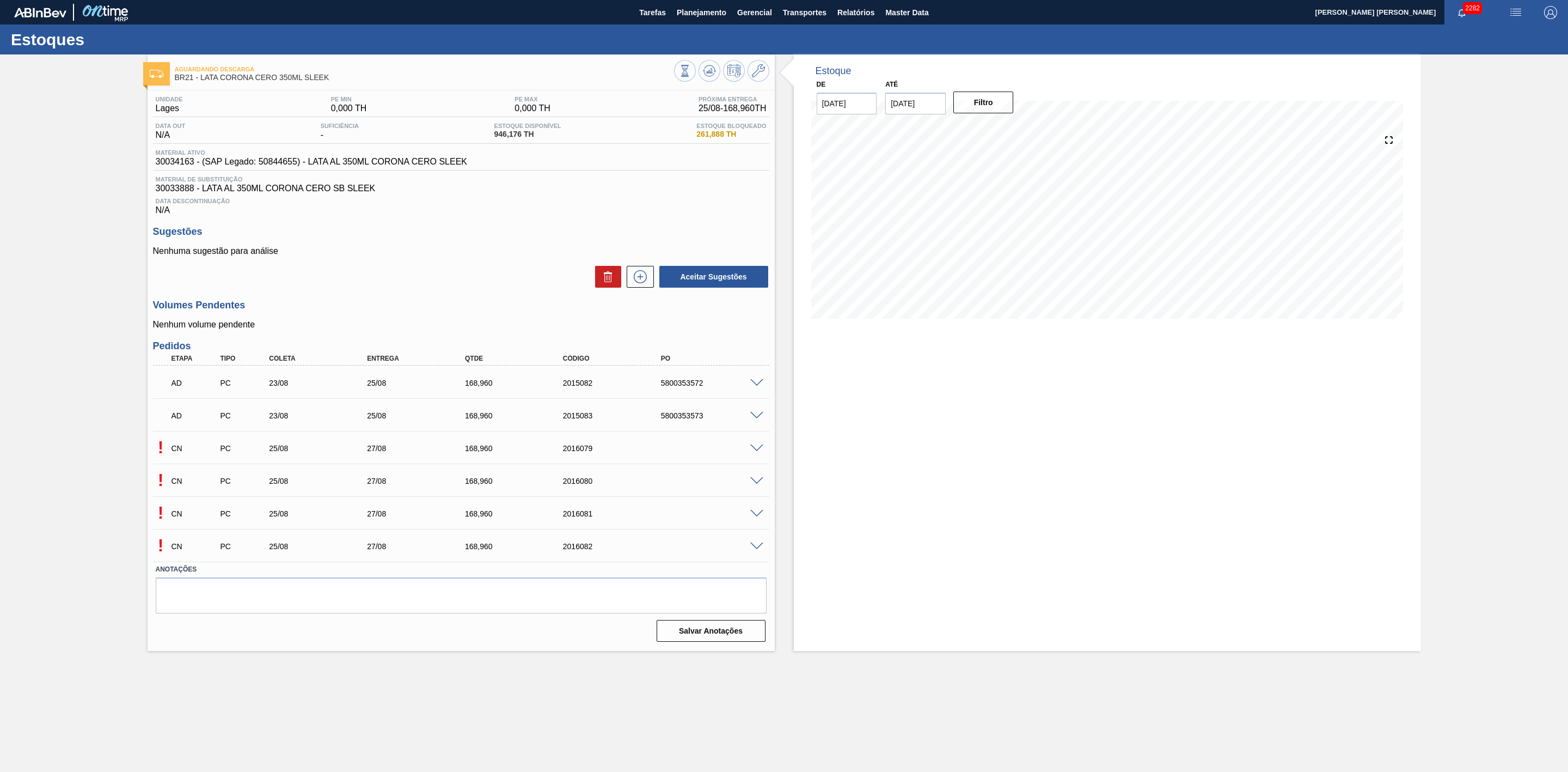
click at [758, 485] on span at bounding box center [757, 481] width 13 height 8
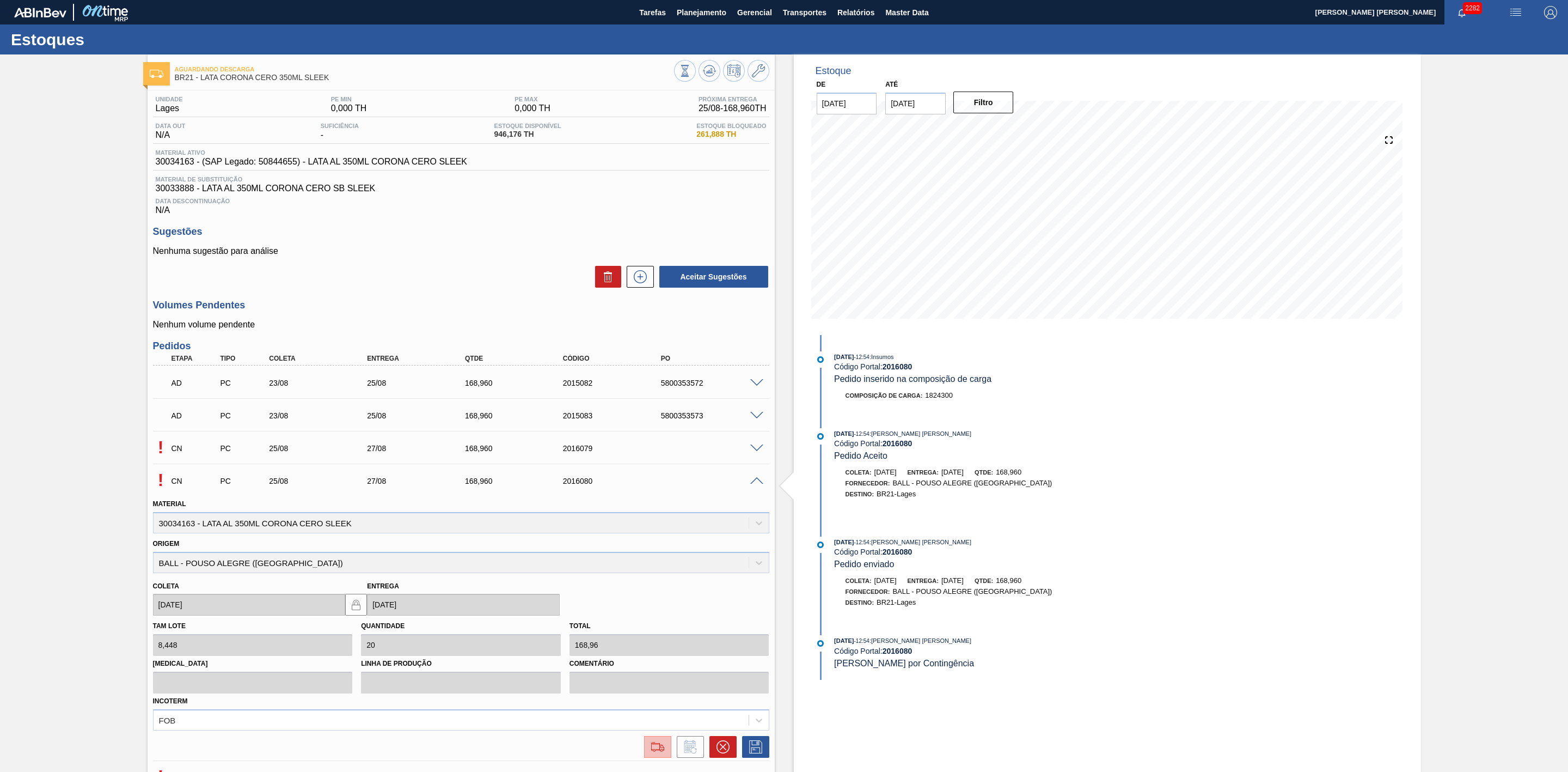
click at [649, 753] on img at bounding box center [657, 747] width 17 height 13
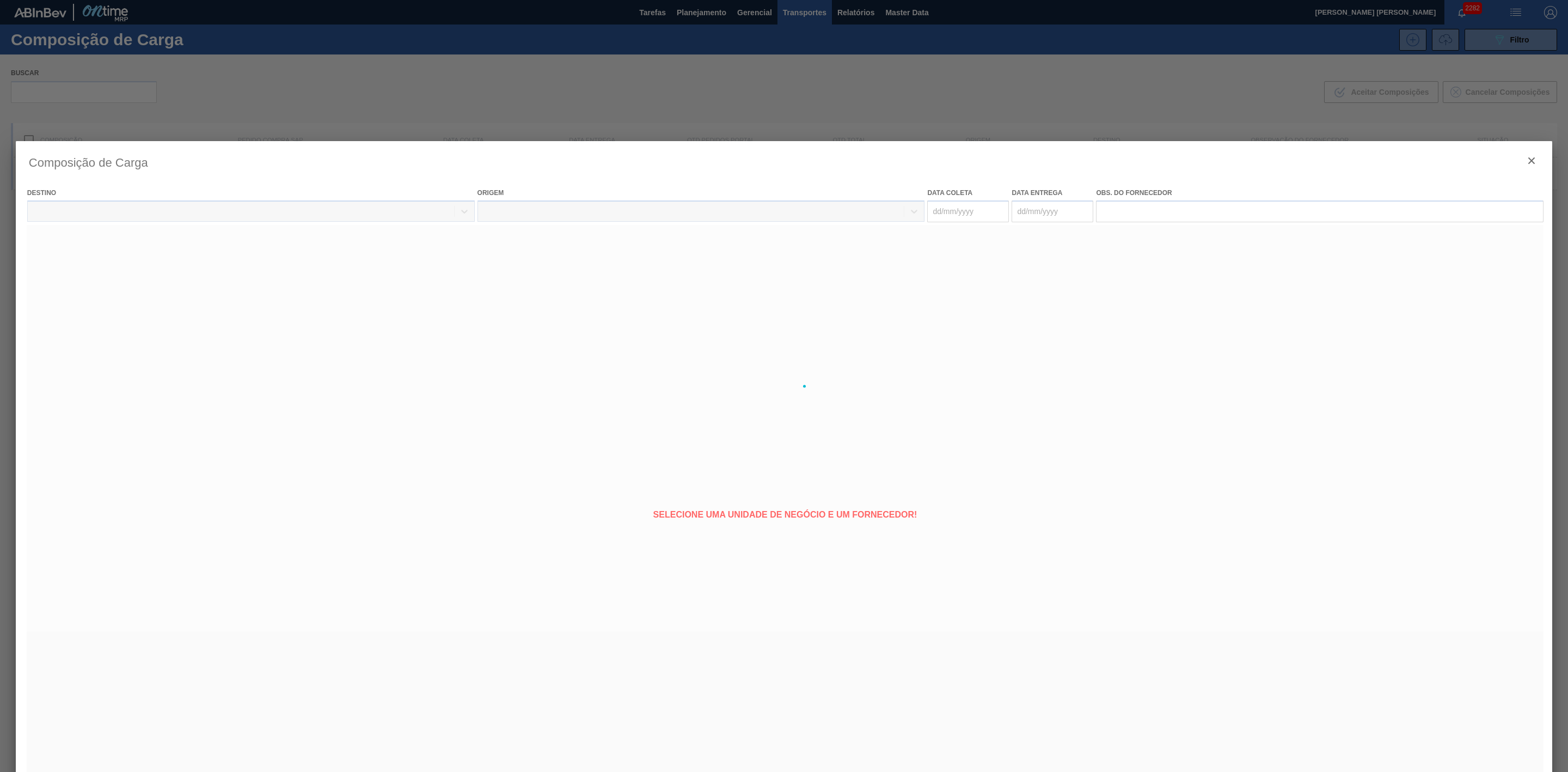
type coleta "[DATE]"
type entrega "[DATE]"
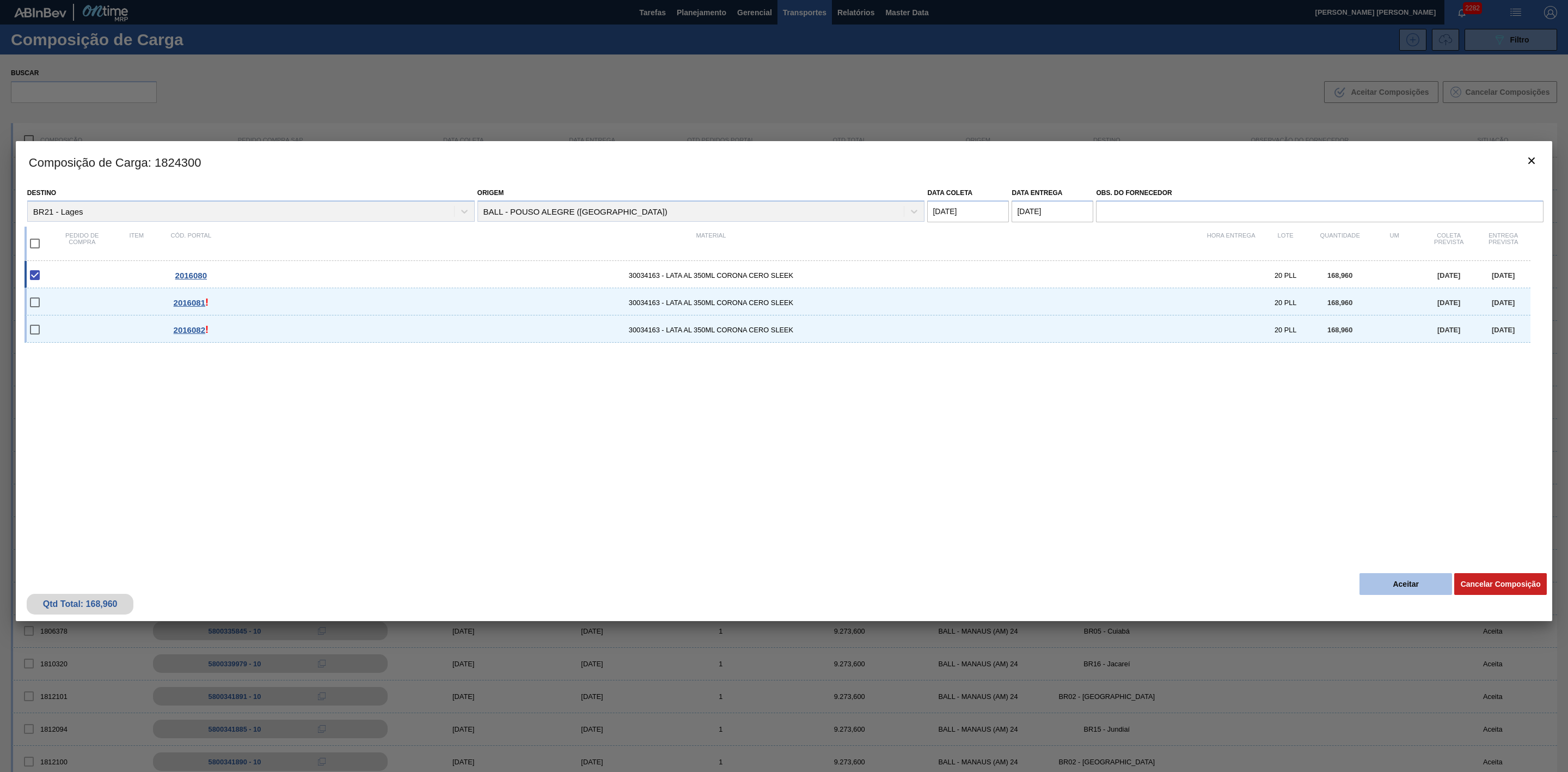
click at [1411, 577] on button "Aceitar" at bounding box center [1406, 584] width 93 height 22
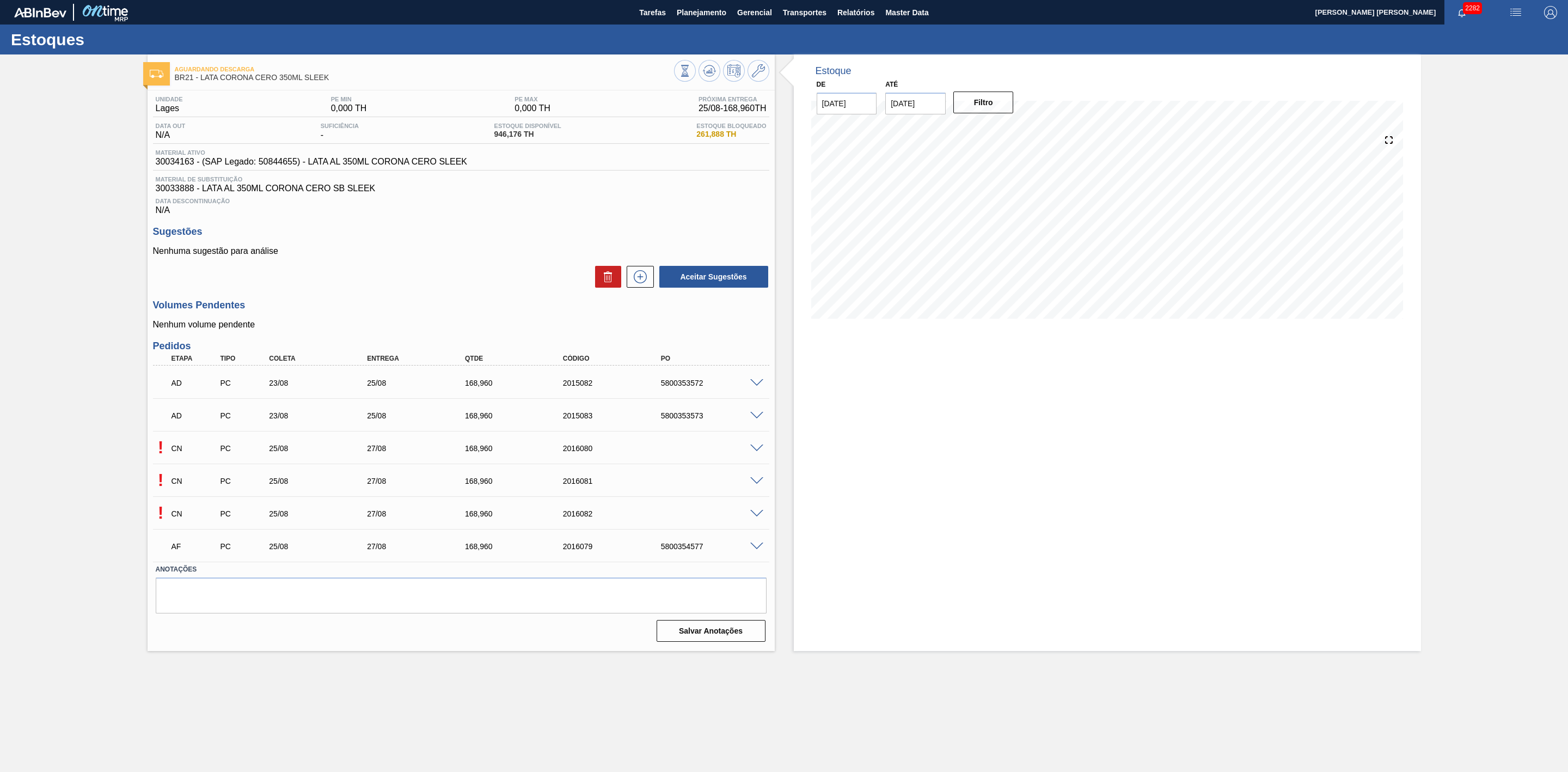
click at [758, 485] on span at bounding box center [757, 481] width 13 height 8
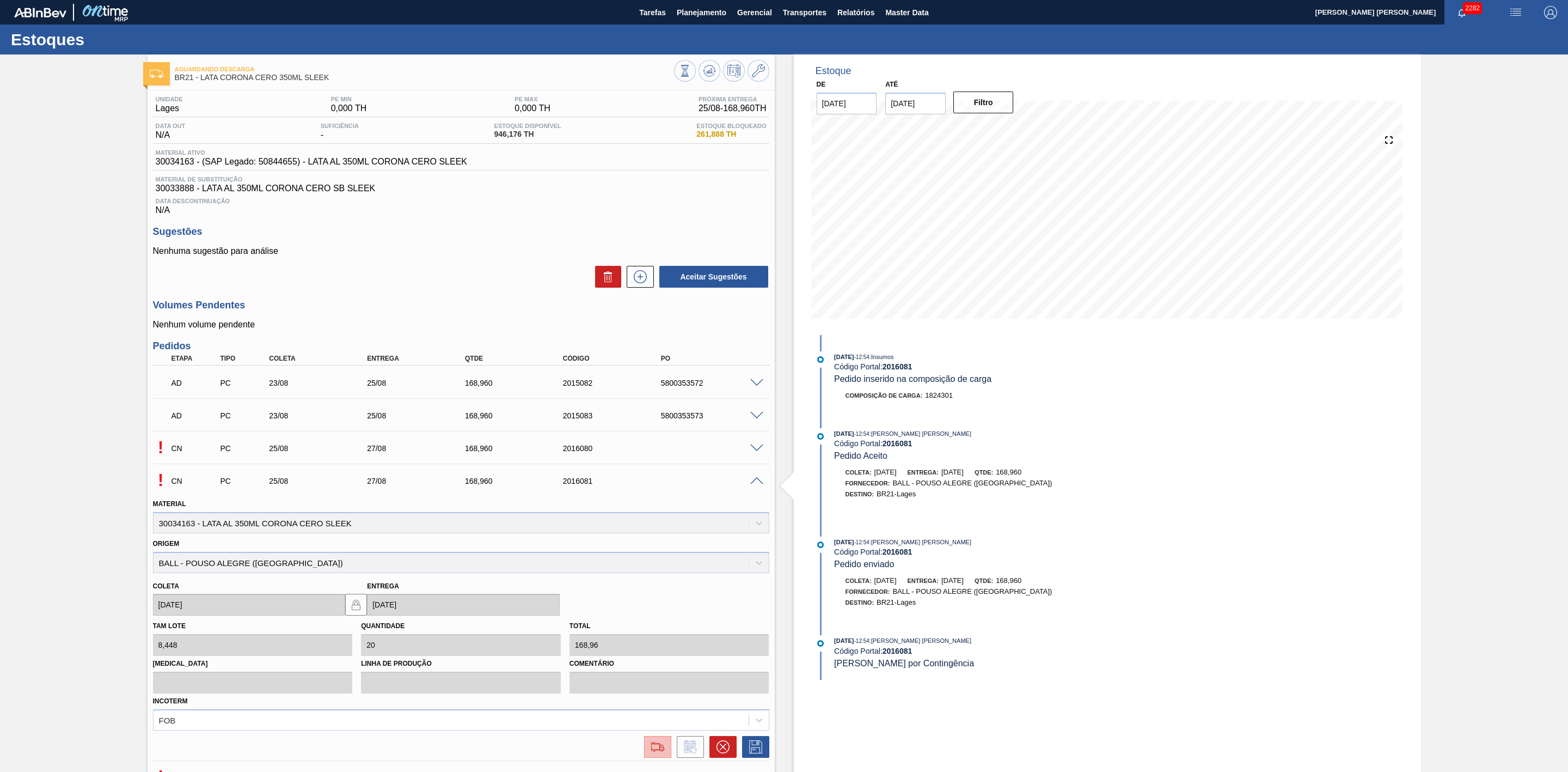
click at [655, 753] on img at bounding box center [657, 747] width 17 height 13
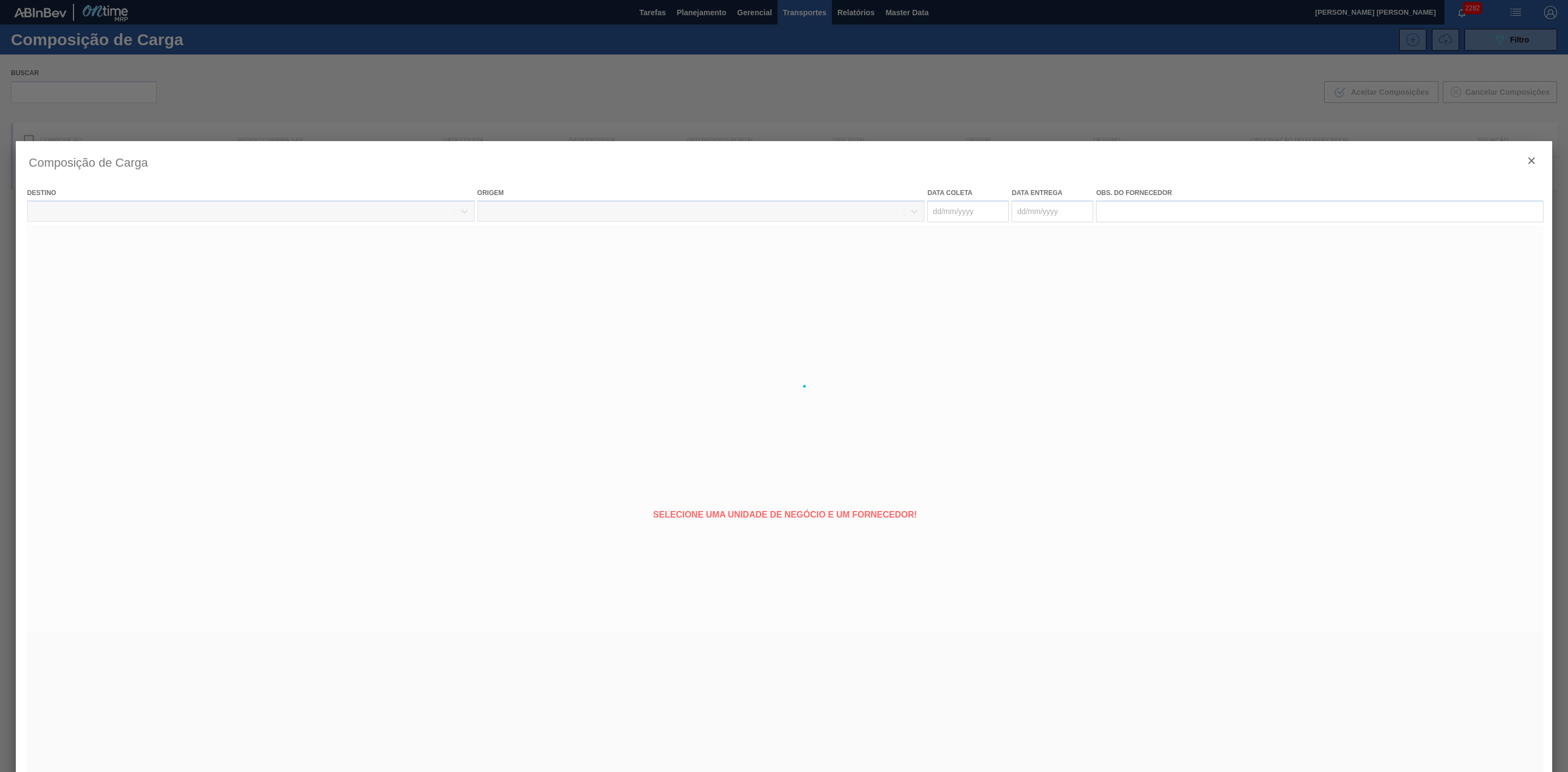
type coleta "[DATE]"
type entrega "[DATE]"
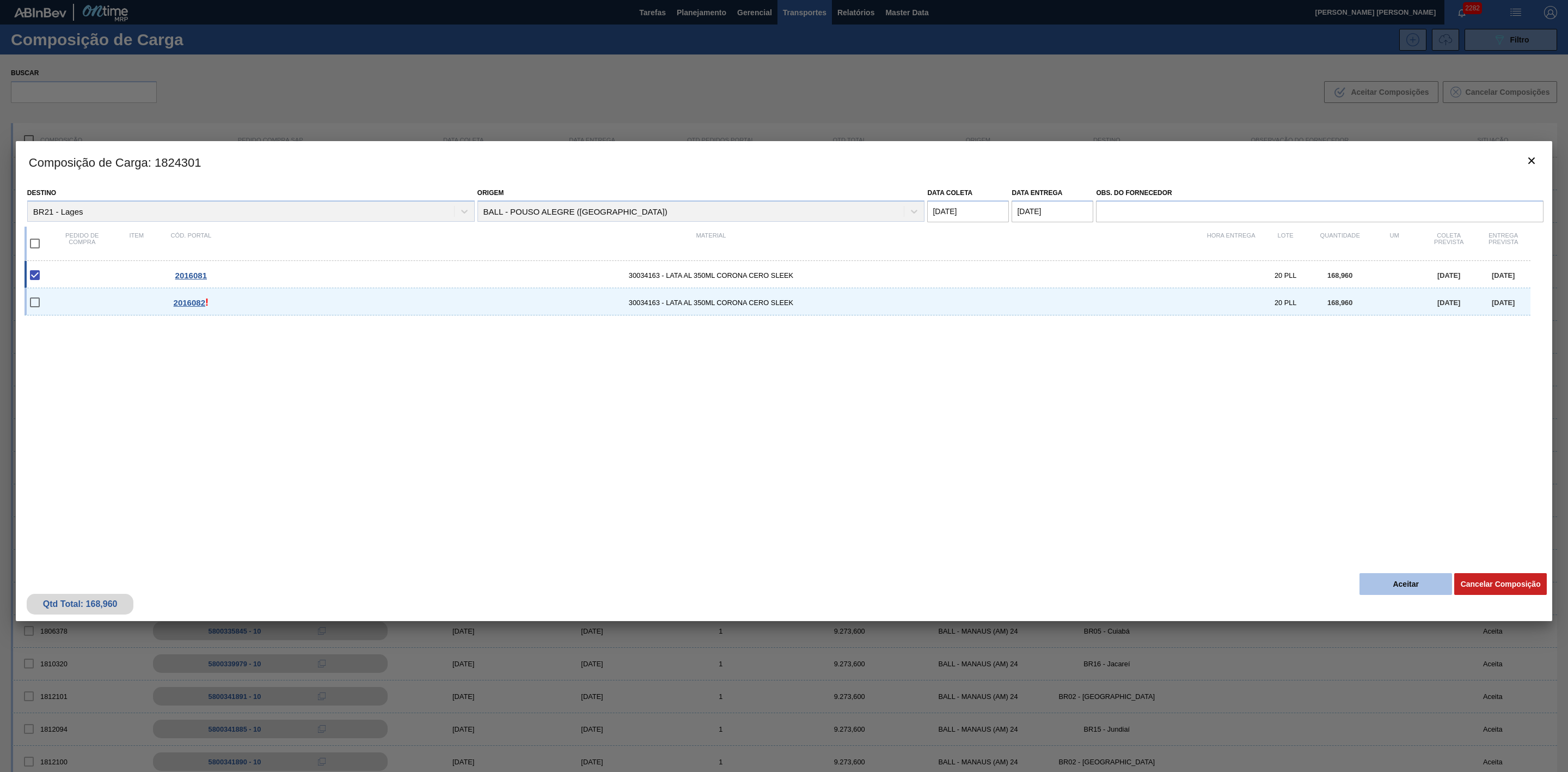
click at [1379, 584] on button "Aceitar" at bounding box center [1406, 584] width 93 height 22
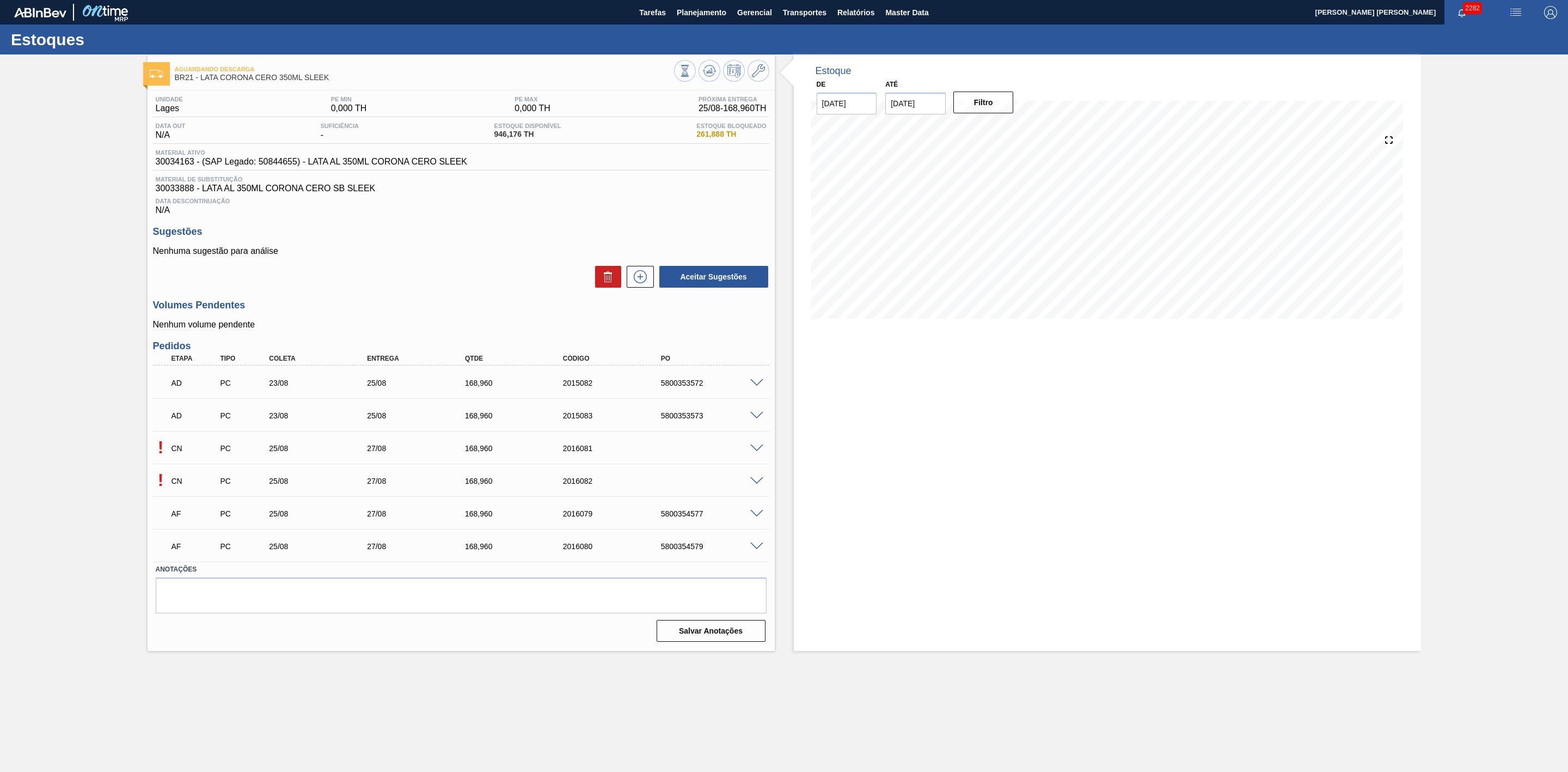
click at [757, 485] on span at bounding box center [757, 481] width 13 height 8
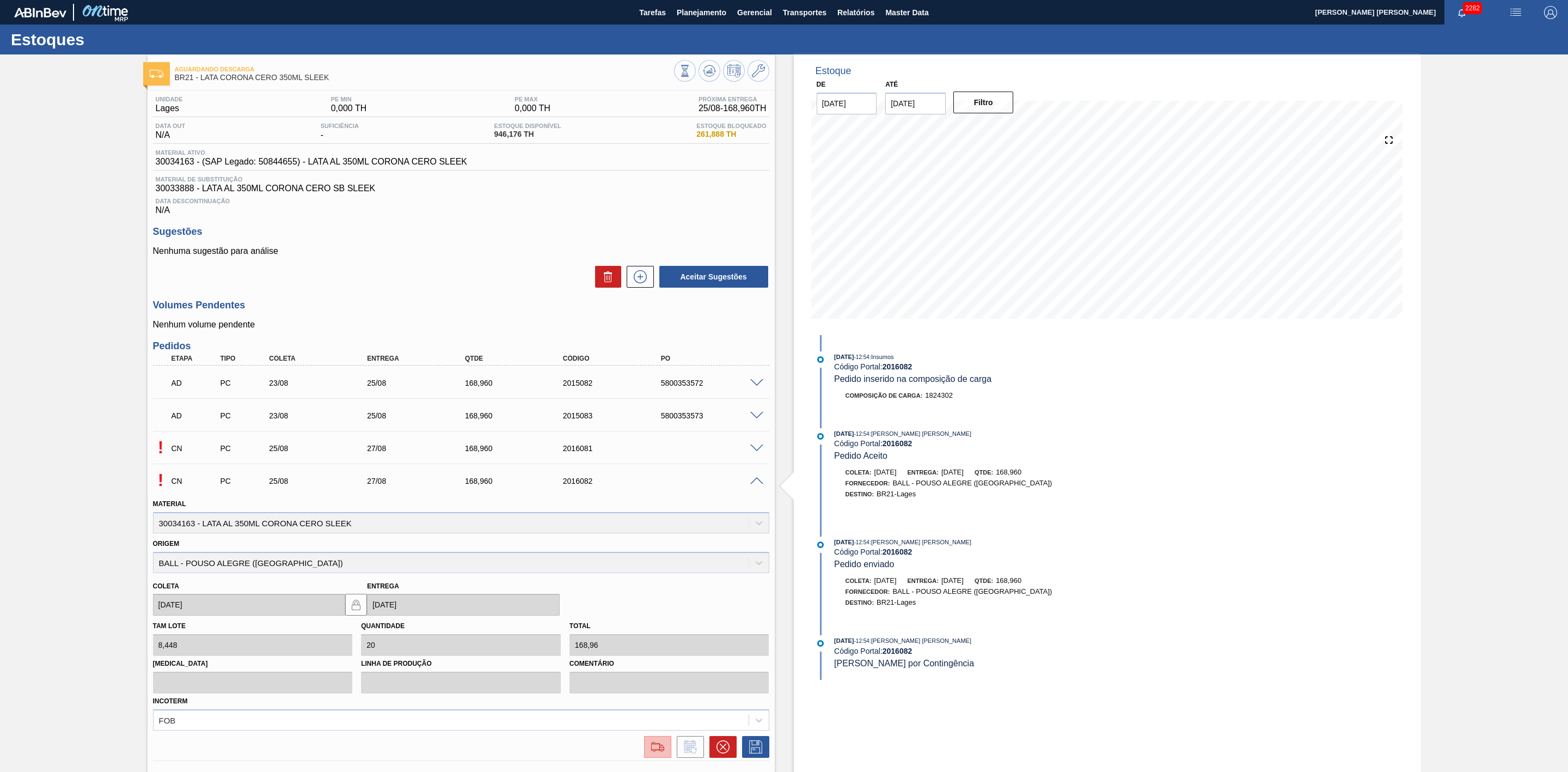
click at [663, 753] on img at bounding box center [657, 747] width 17 height 13
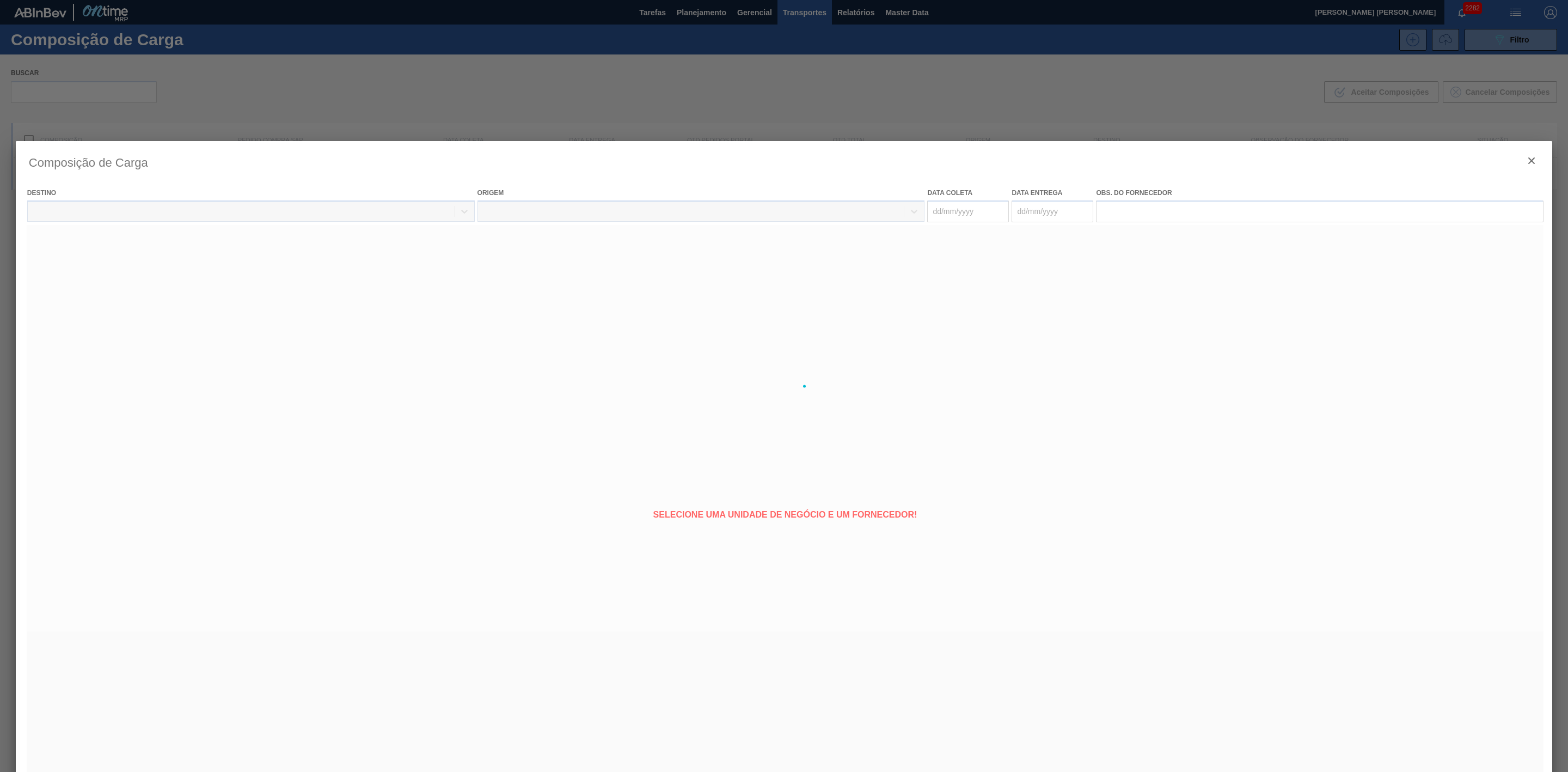
type coleta "[DATE]"
type entrega "[DATE]"
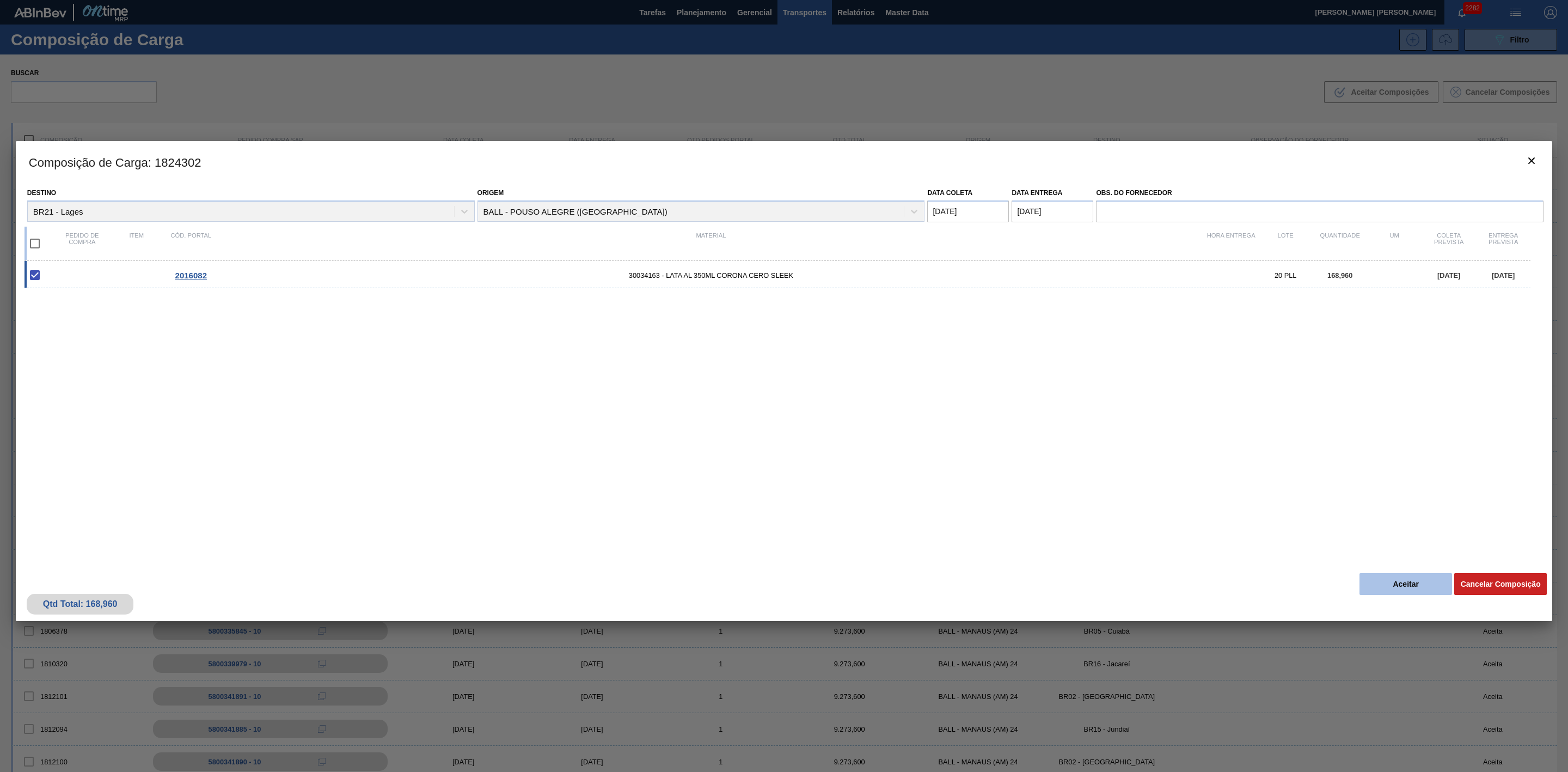
click at [1429, 586] on button "Aceitar" at bounding box center [1406, 584] width 93 height 22
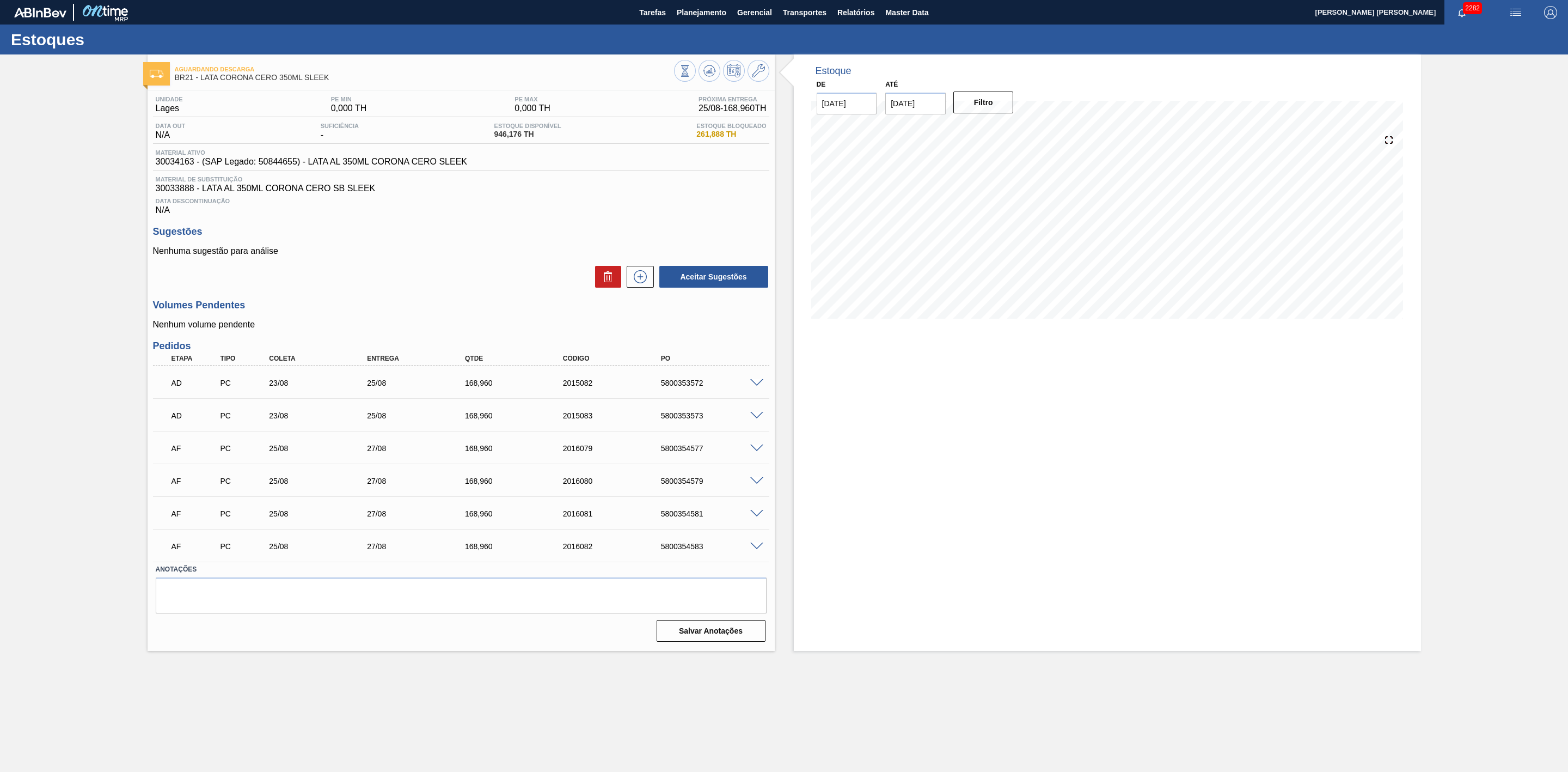
click at [757, 453] on span at bounding box center [757, 448] width 13 height 8
